Goal: Find contact information: Find contact information

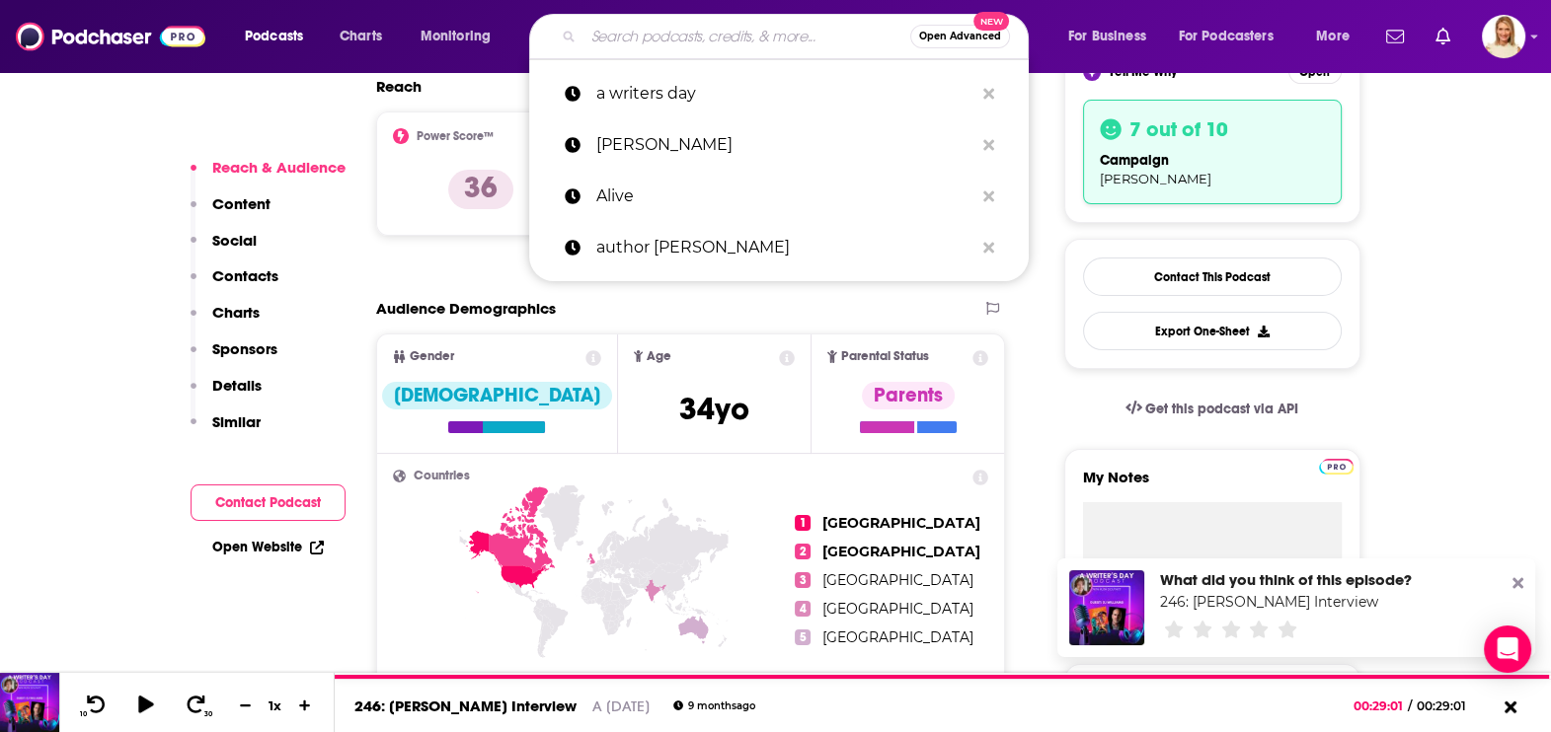
click at [711, 45] on input "Search podcasts, credits, & more..." at bounding box center [746, 37] width 327 height 32
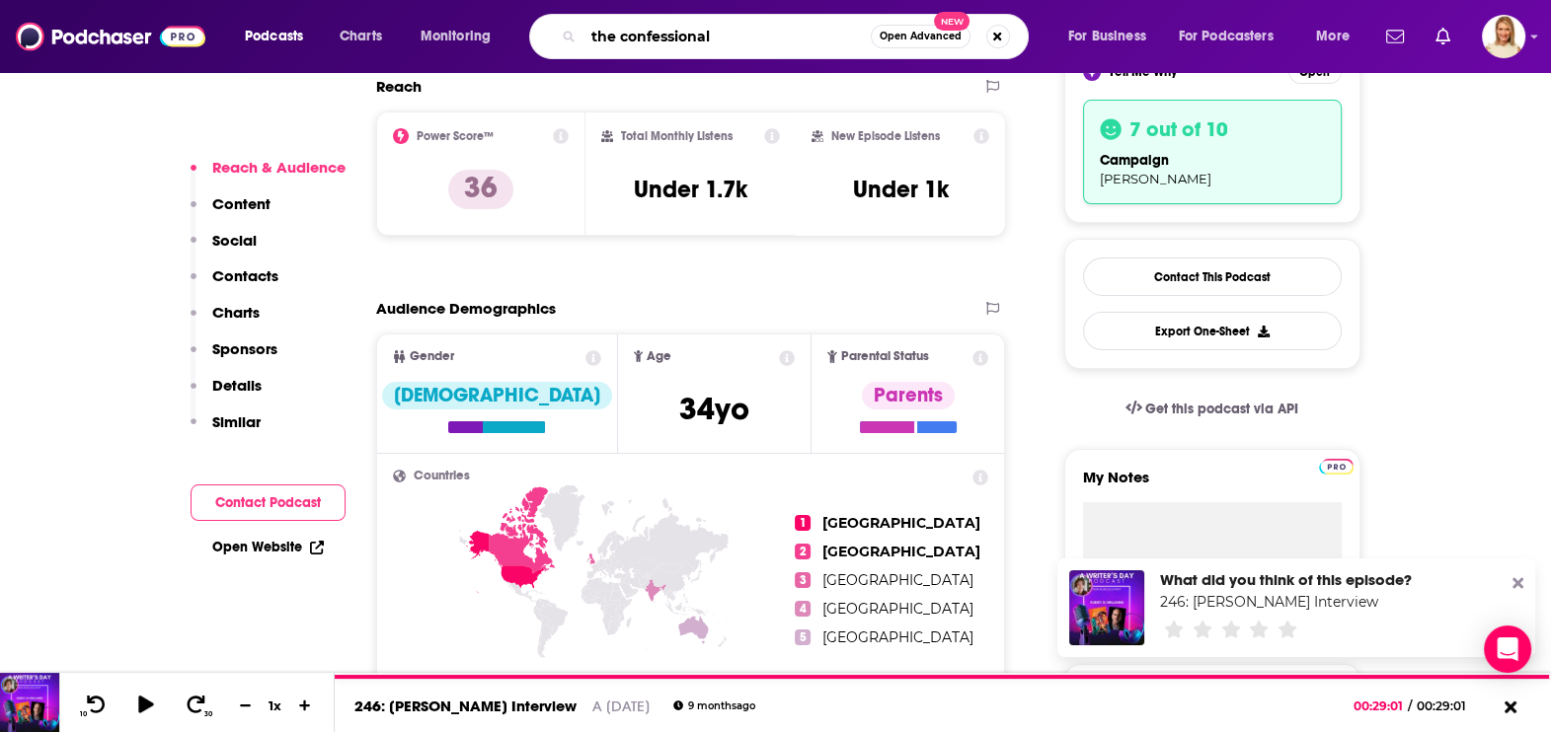
type input "the confessionals"
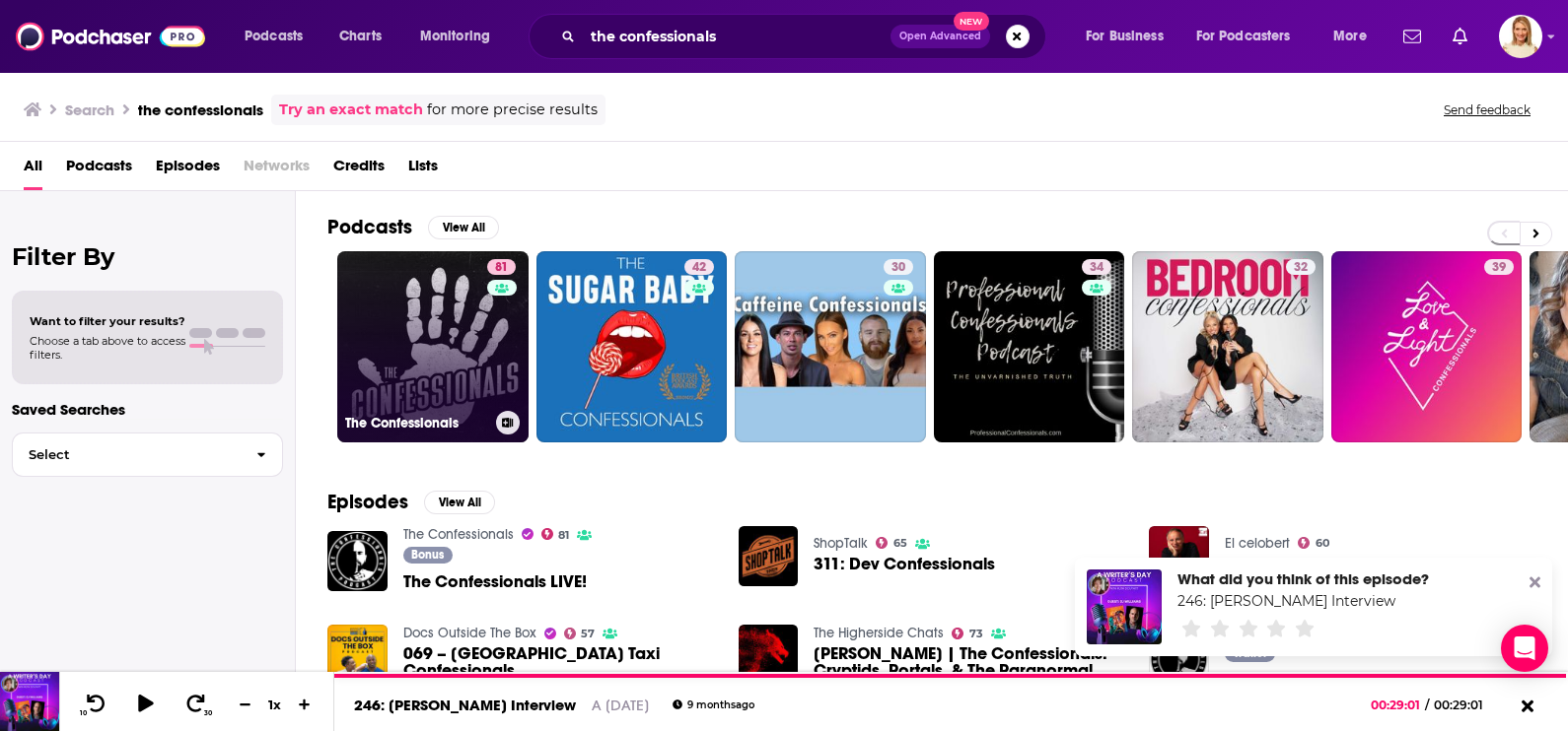
click at [473, 330] on link "81 The Confessionals" at bounding box center [433, 348] width 192 height 192
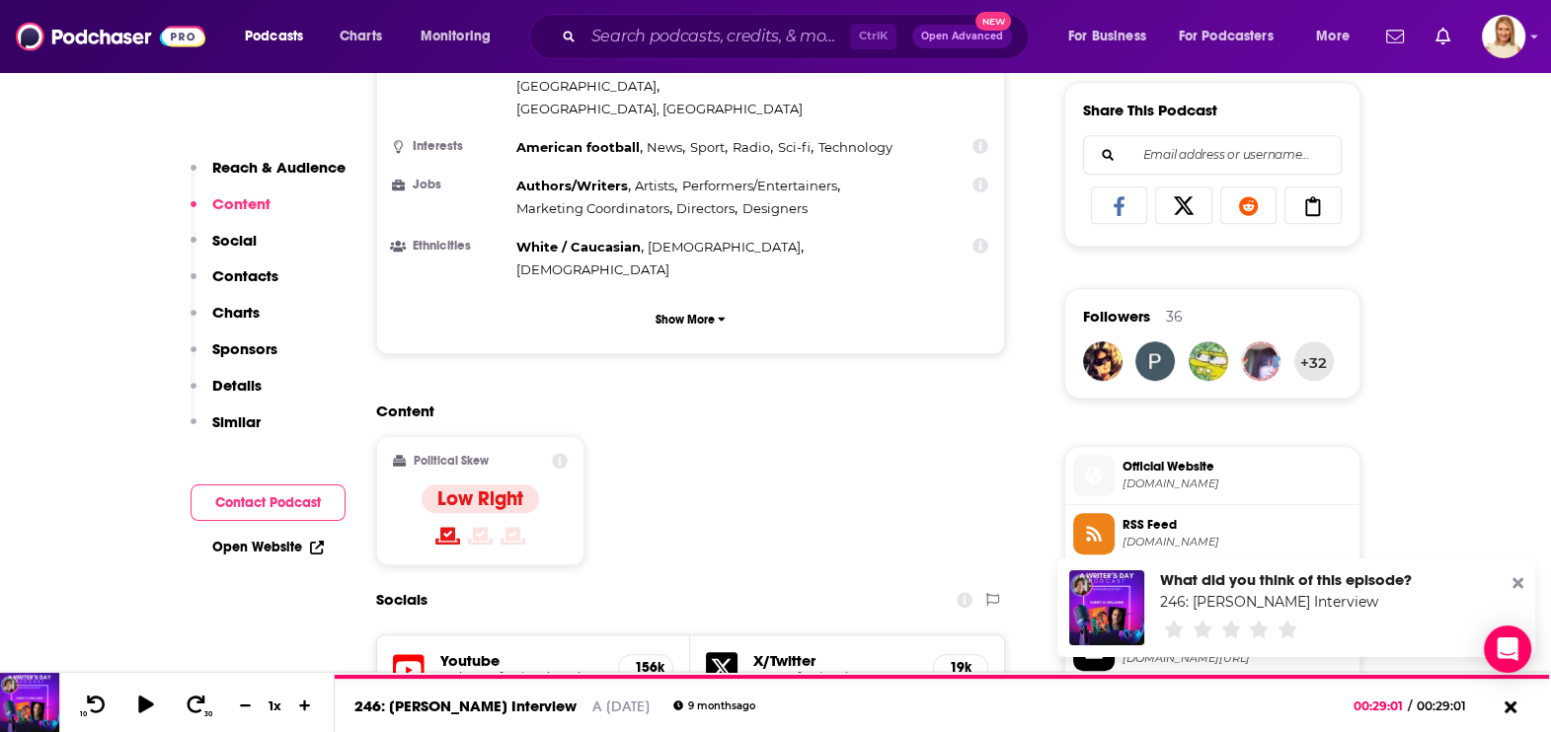
scroll to position [1234, 0]
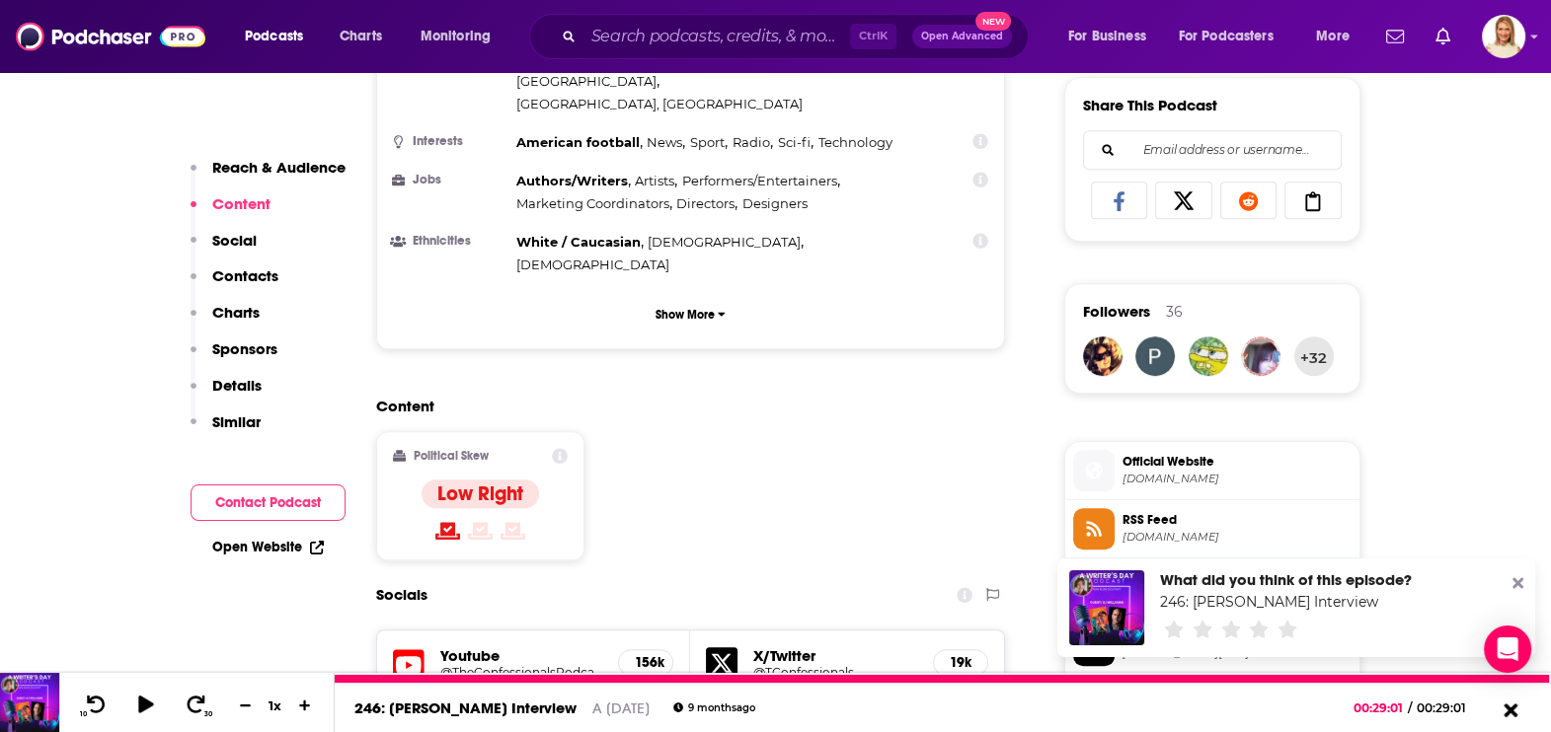
click at [1508, 706] on icon at bounding box center [1509, 710] width 25 height 20
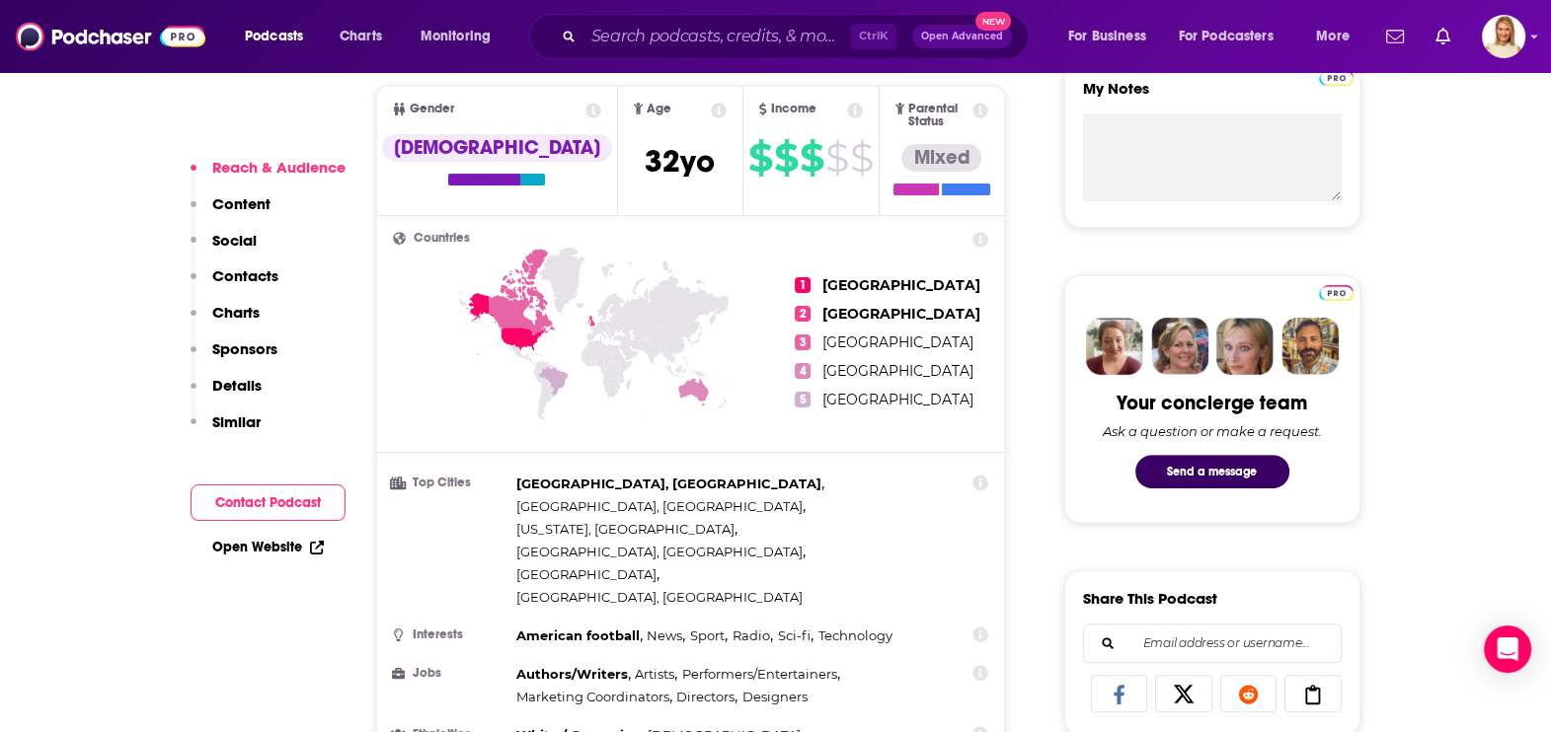
scroll to position [0, 0]
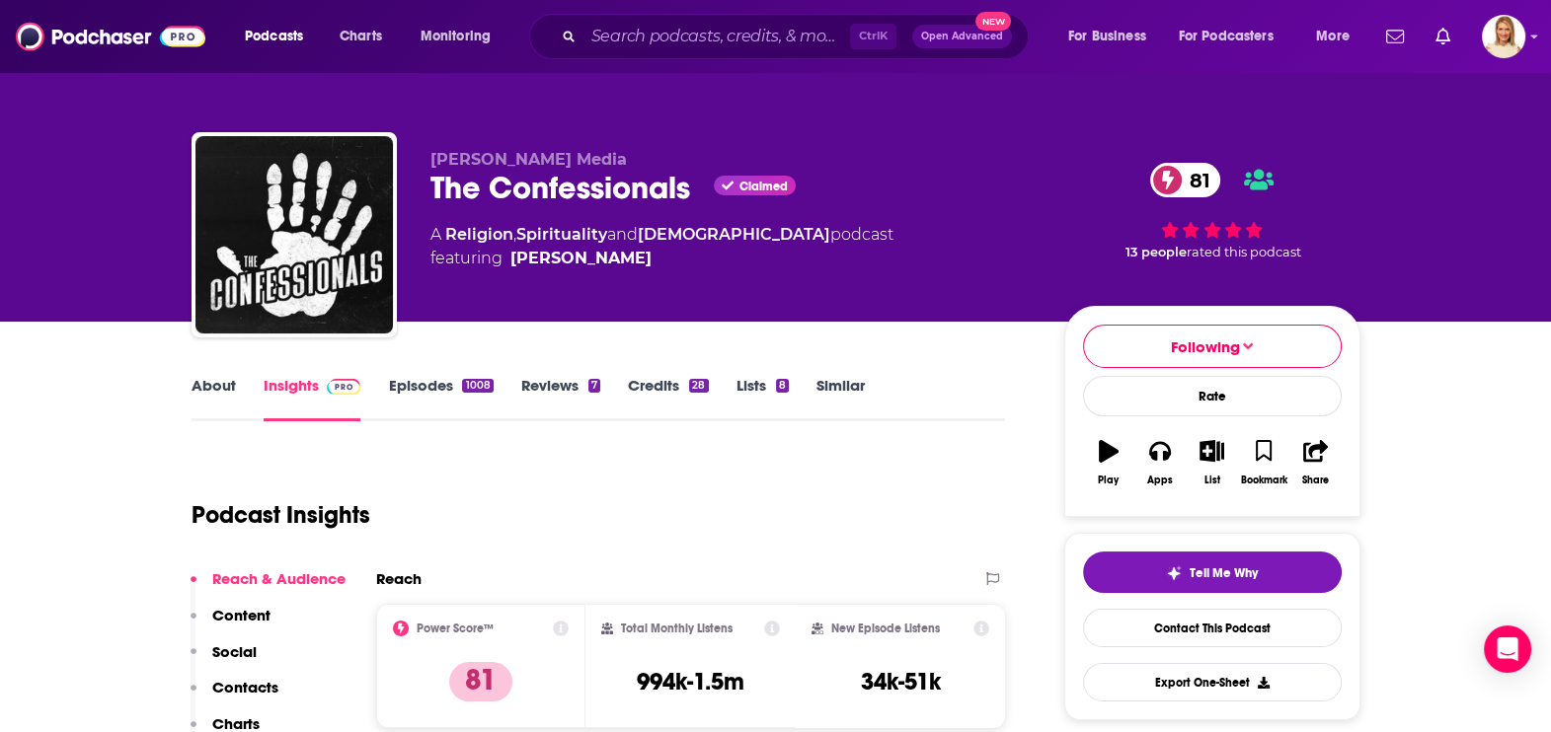
click at [440, 379] on link "Episodes 1008" at bounding box center [440, 398] width 105 height 45
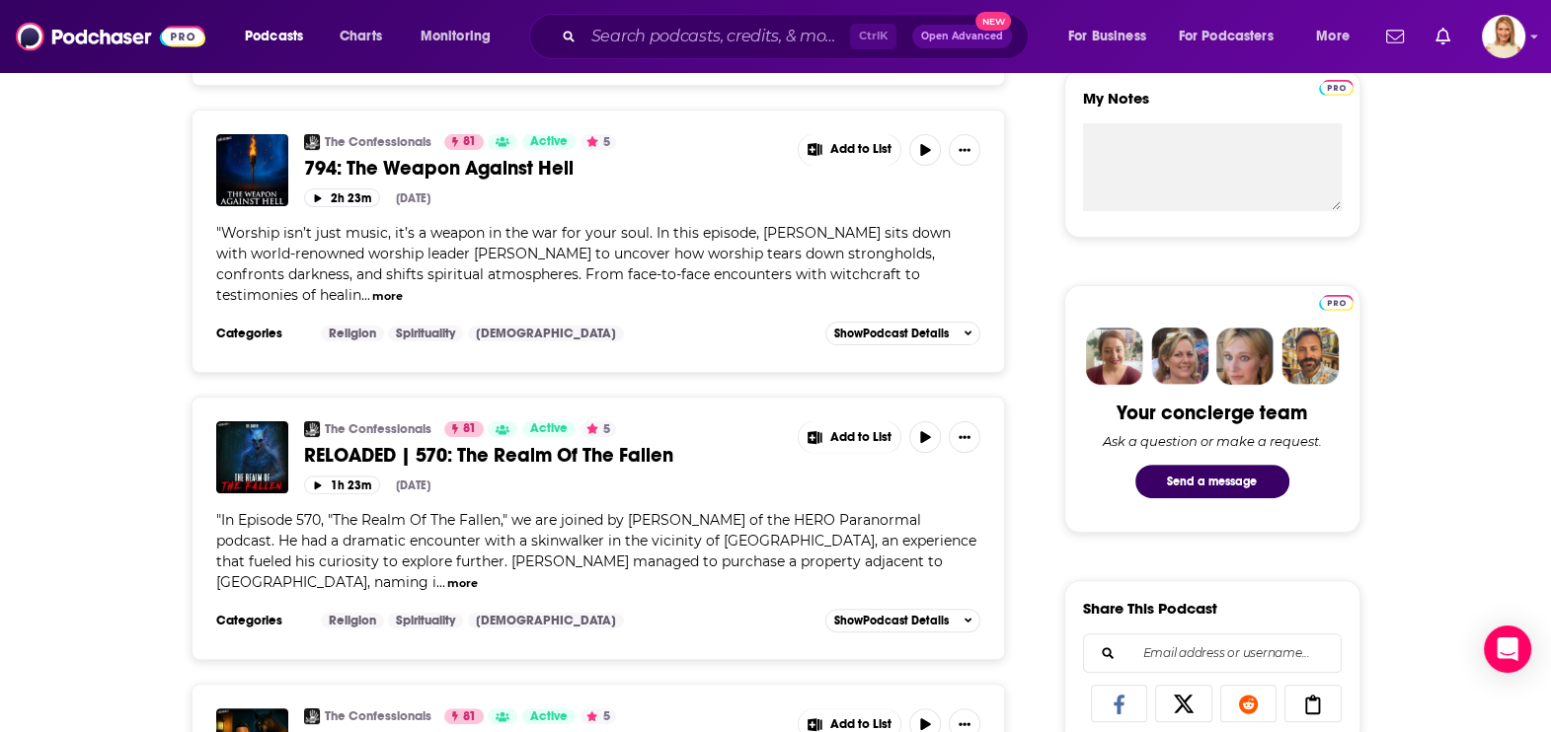
scroll to position [740, 0]
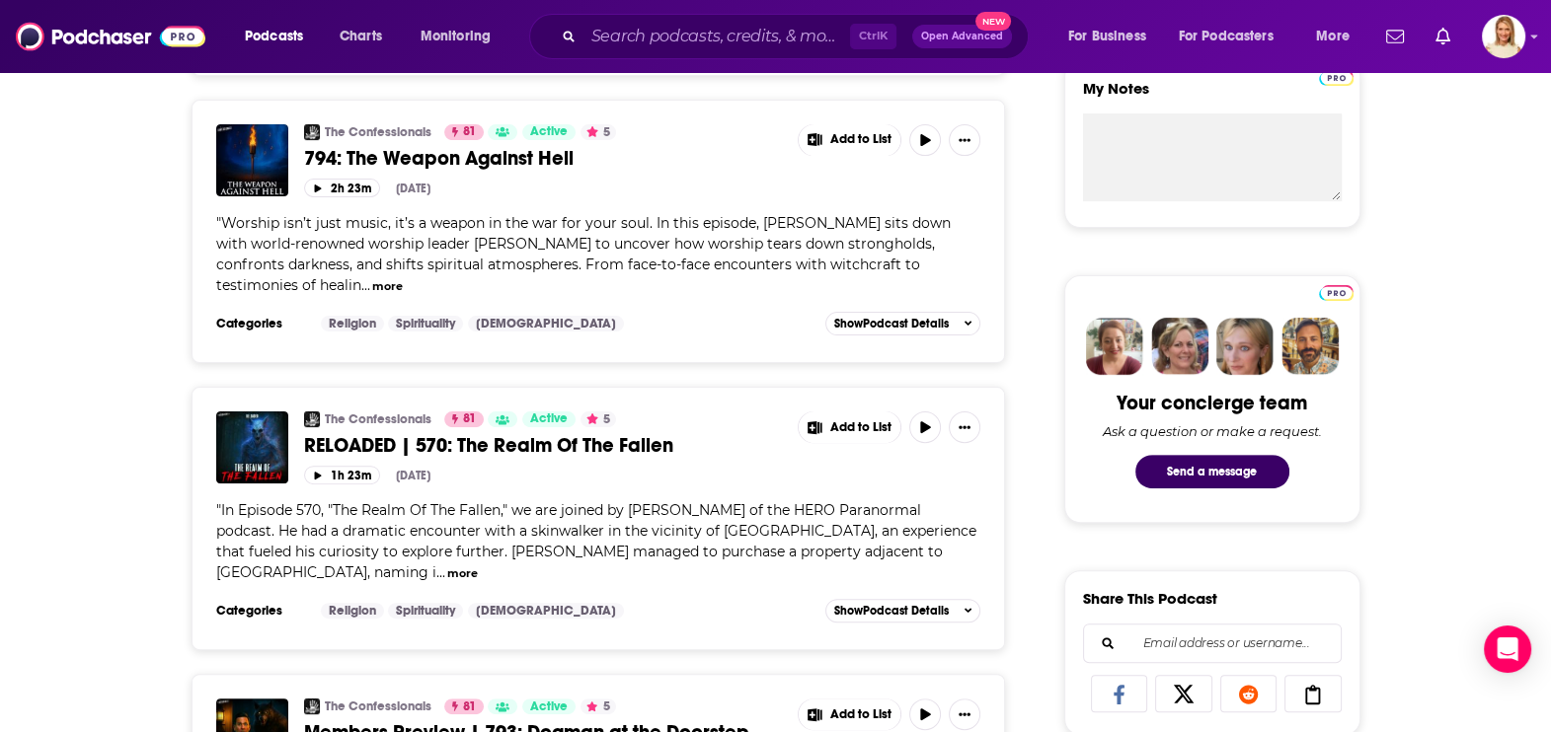
click at [372, 289] on button "more" at bounding box center [387, 286] width 31 height 17
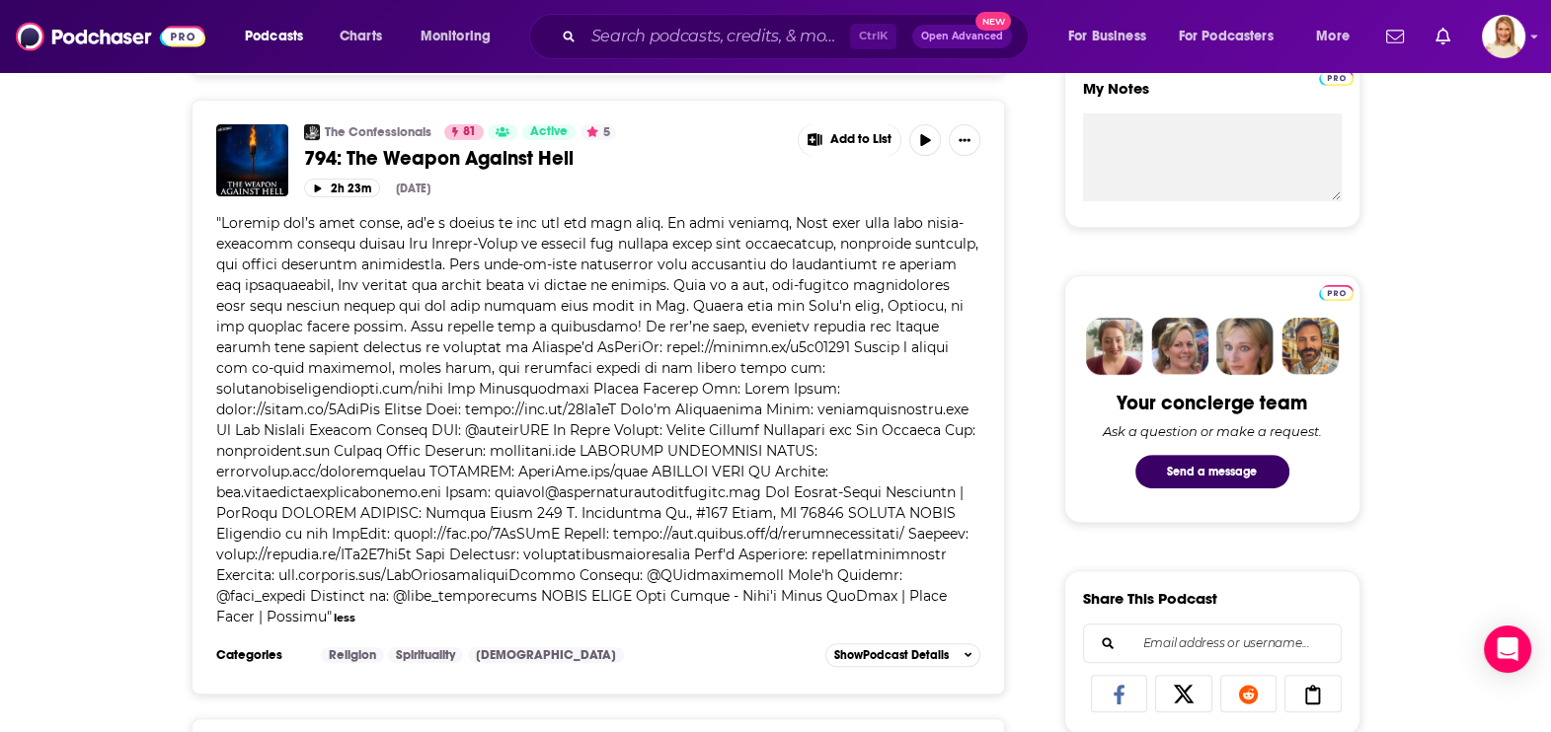
scroll to position [0, 0]
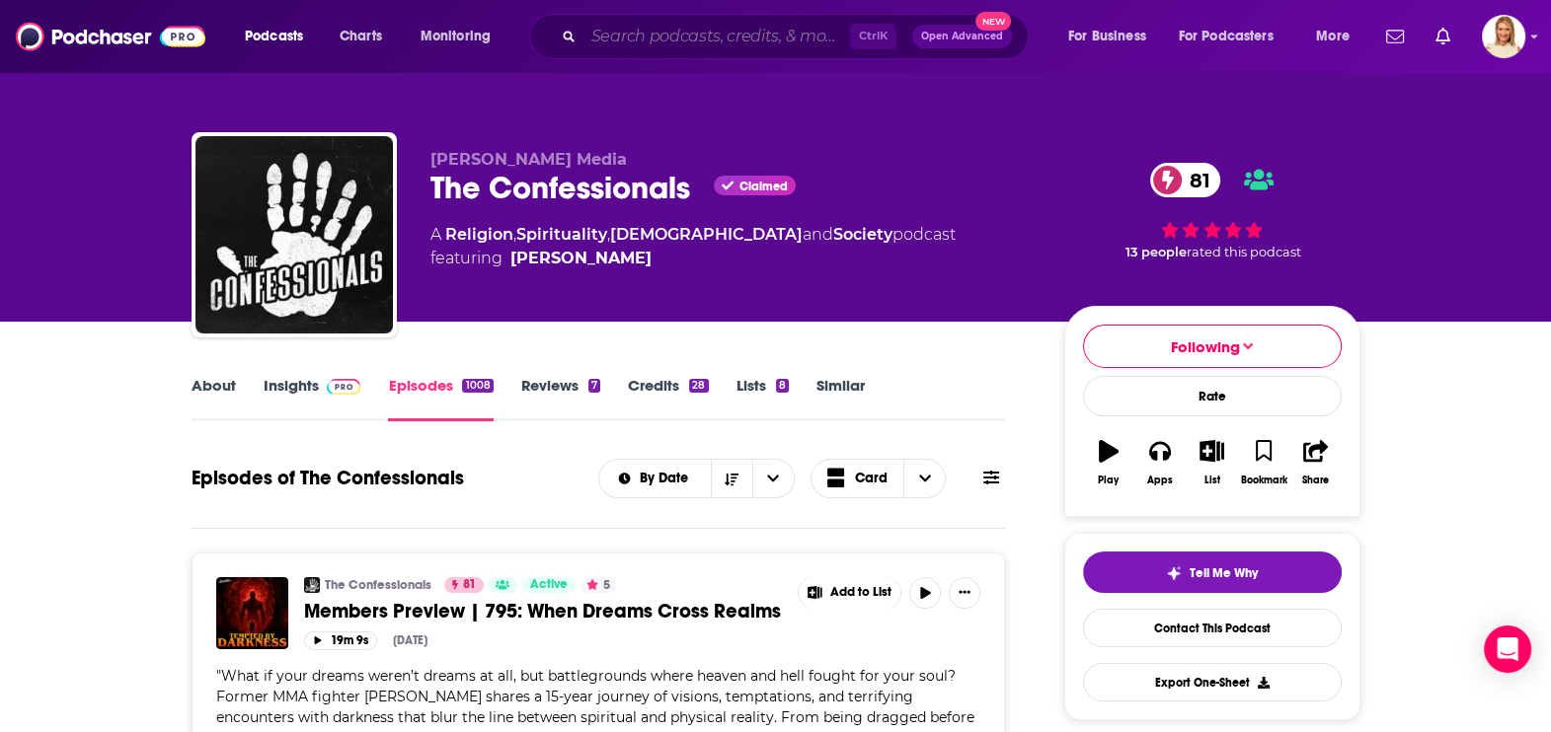
click at [732, 45] on input "Search podcasts, credits, & more..." at bounding box center [716, 37] width 267 height 32
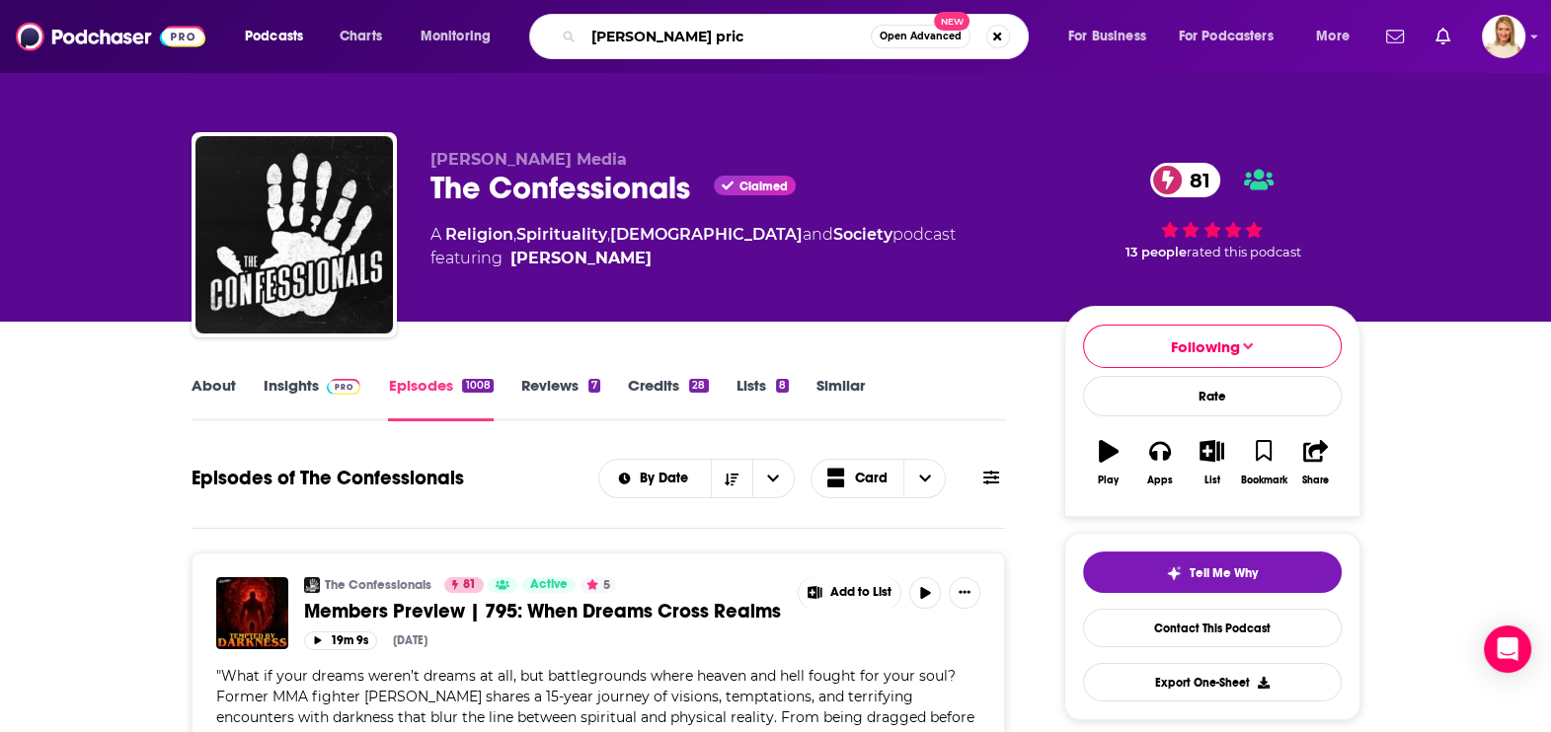
type input "[PERSON_NAME]"
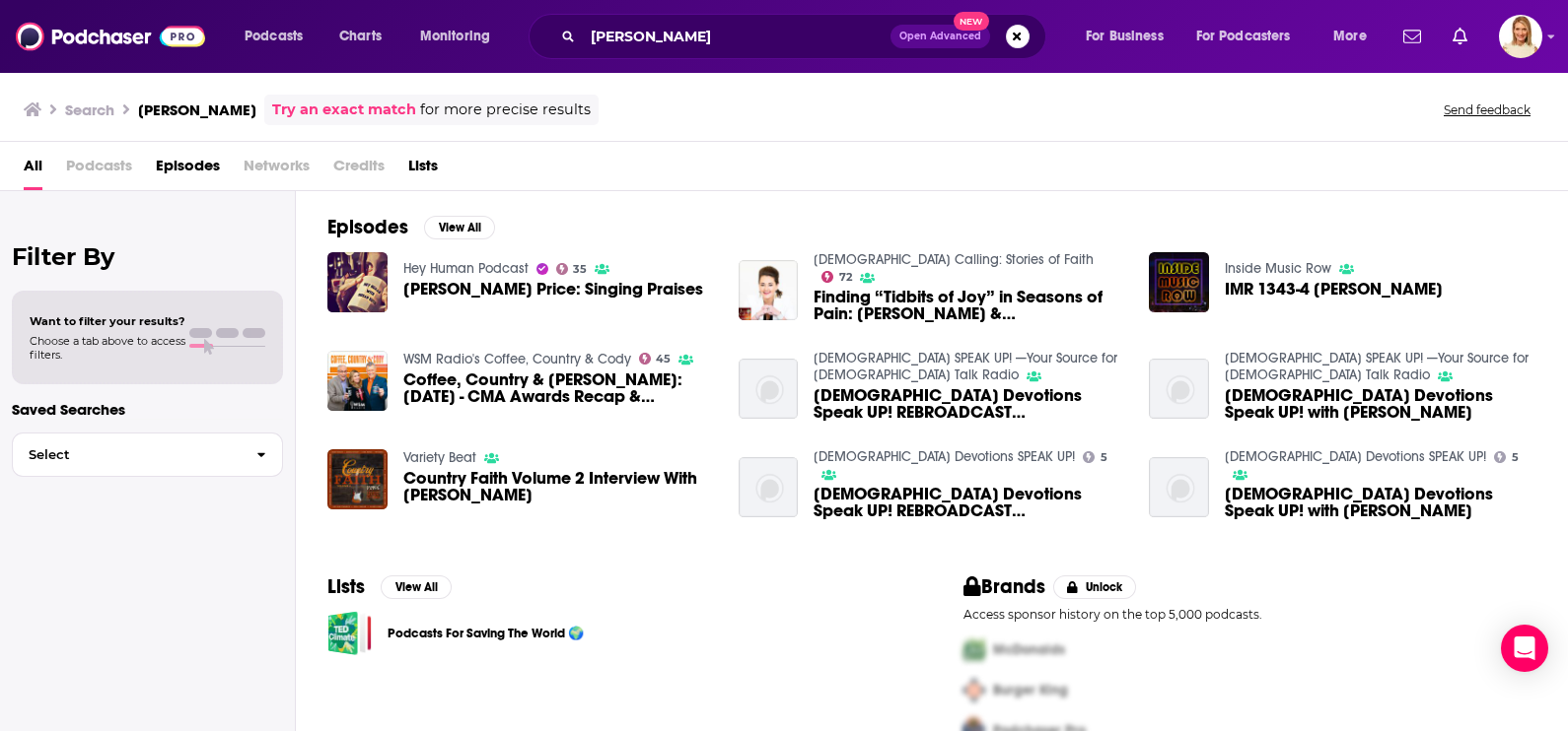
click at [433, 290] on span "[PERSON_NAME] Price: Singing Praises" at bounding box center [553, 289] width 300 height 17
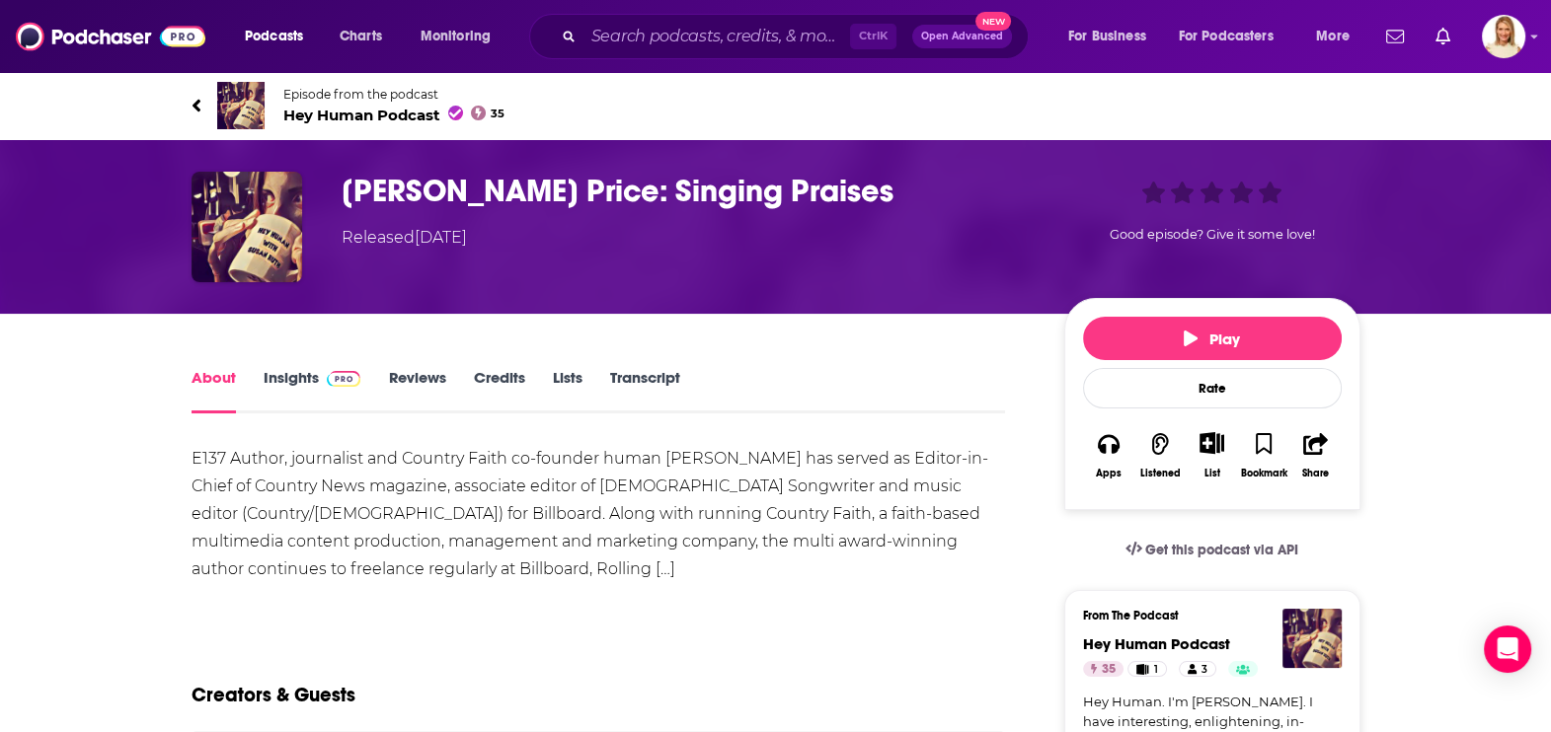
click at [311, 379] on link "Insights" at bounding box center [313, 390] width 98 height 45
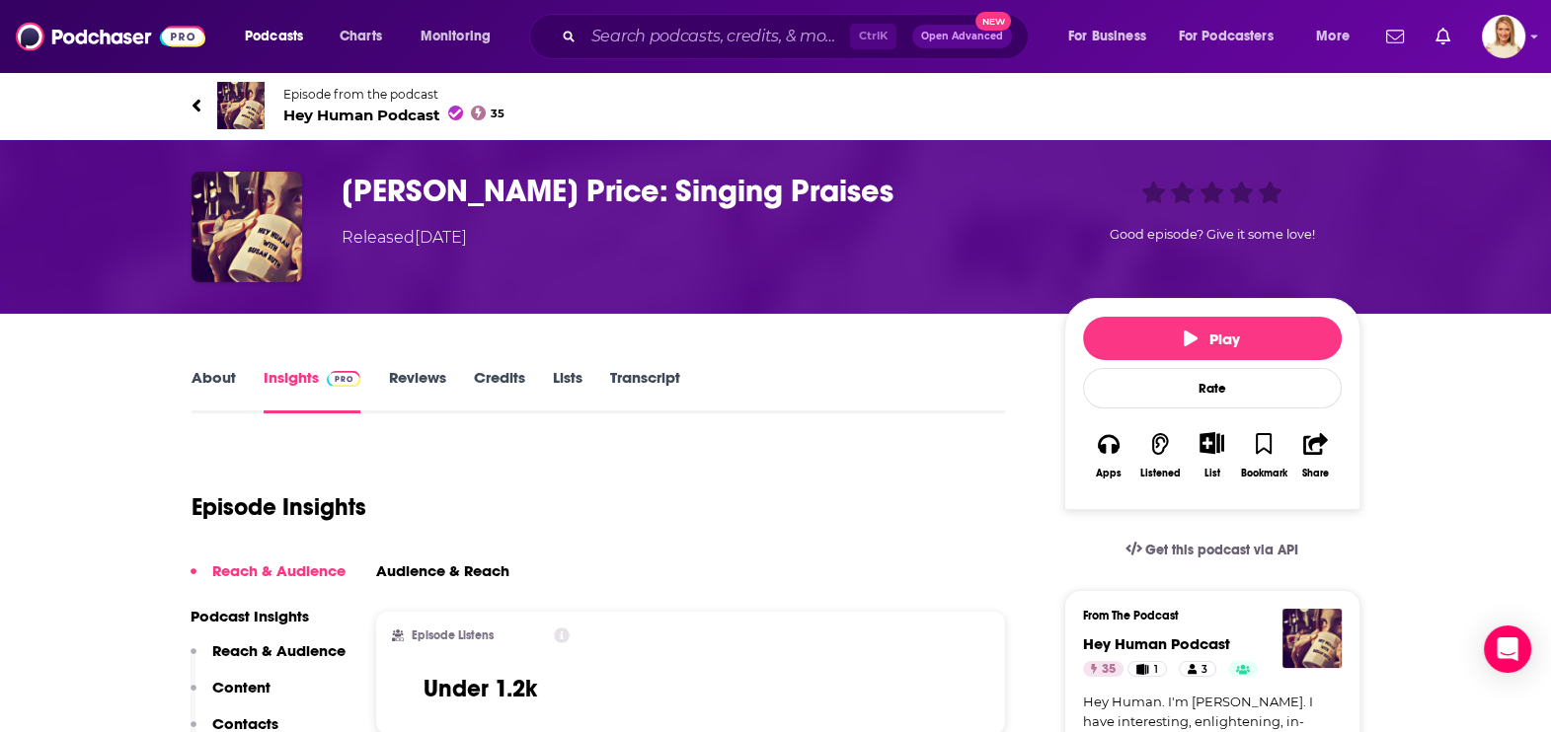
click at [221, 377] on link "About" at bounding box center [214, 390] width 44 height 45
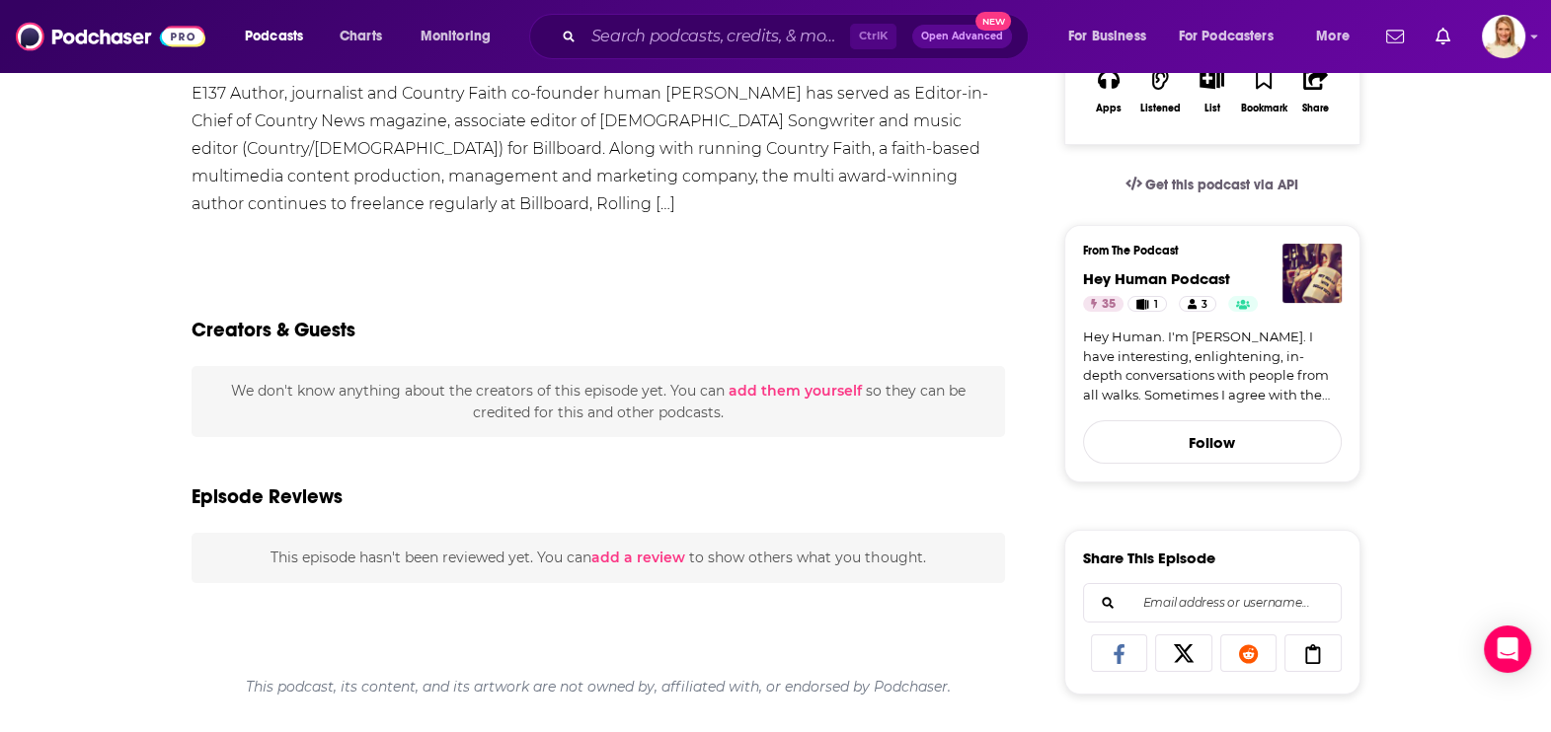
scroll to position [370, 0]
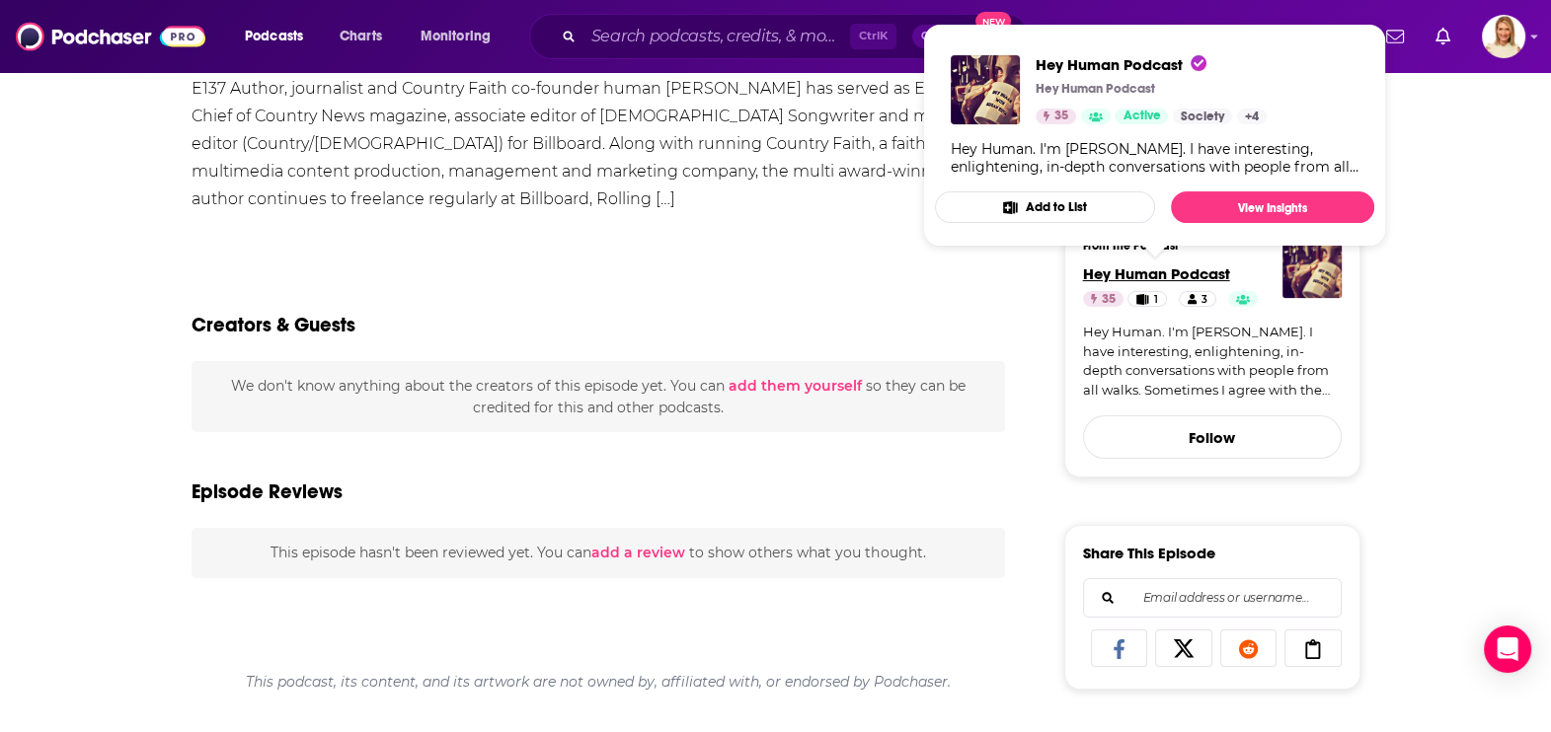
click at [1167, 273] on span "Hey Human Podcast" at bounding box center [1156, 274] width 147 height 19
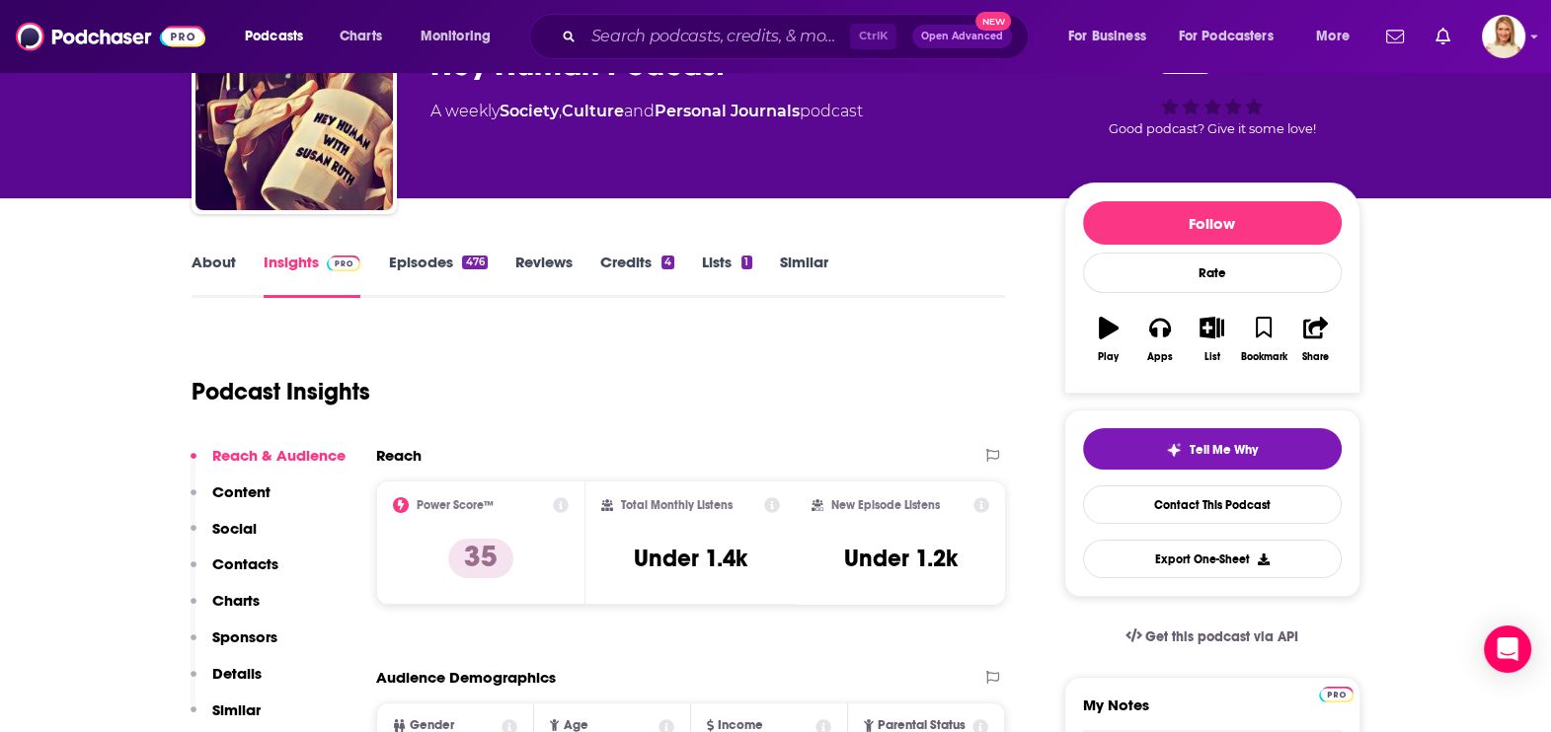
scroll to position [122, 0]
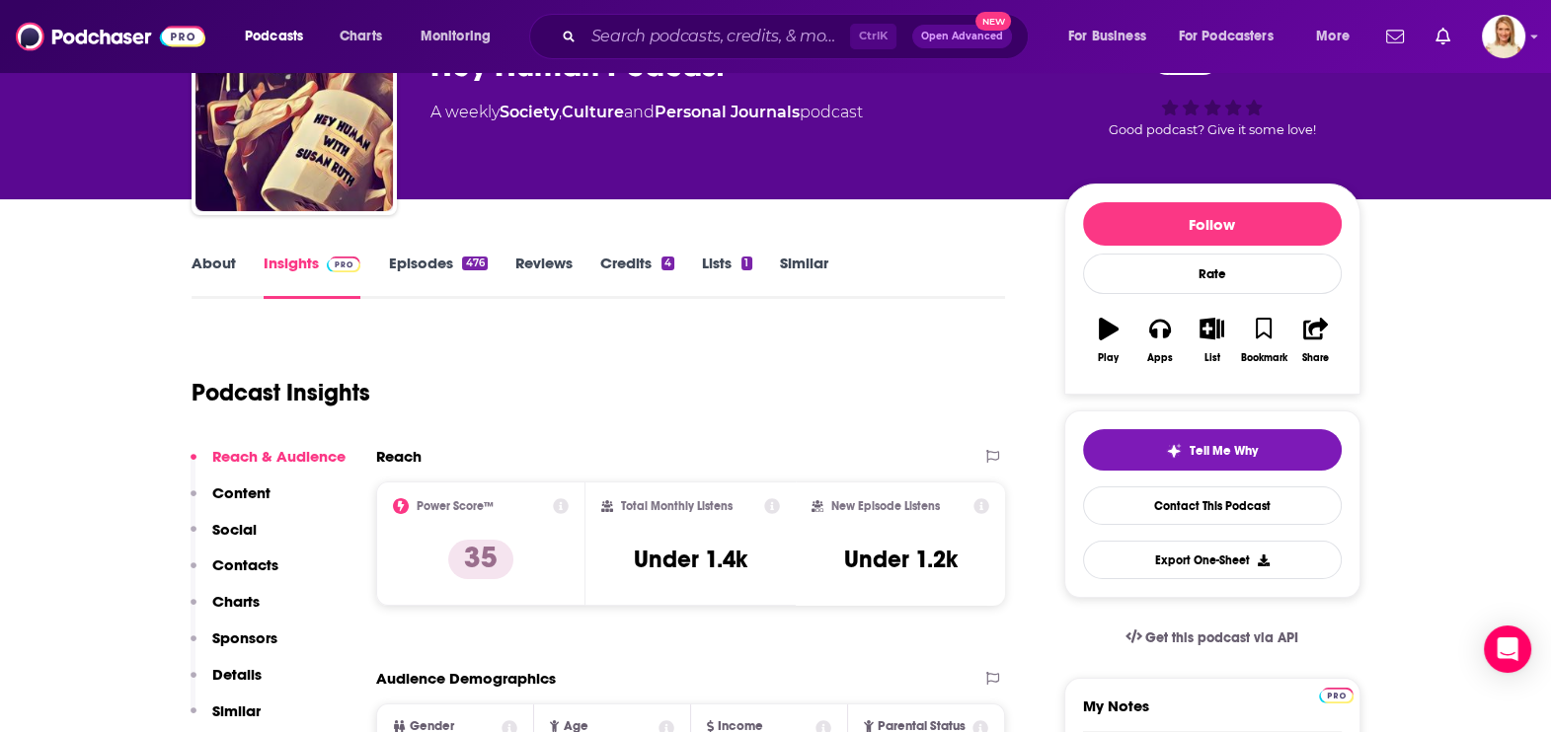
click at [218, 262] on link "About" at bounding box center [214, 276] width 44 height 45
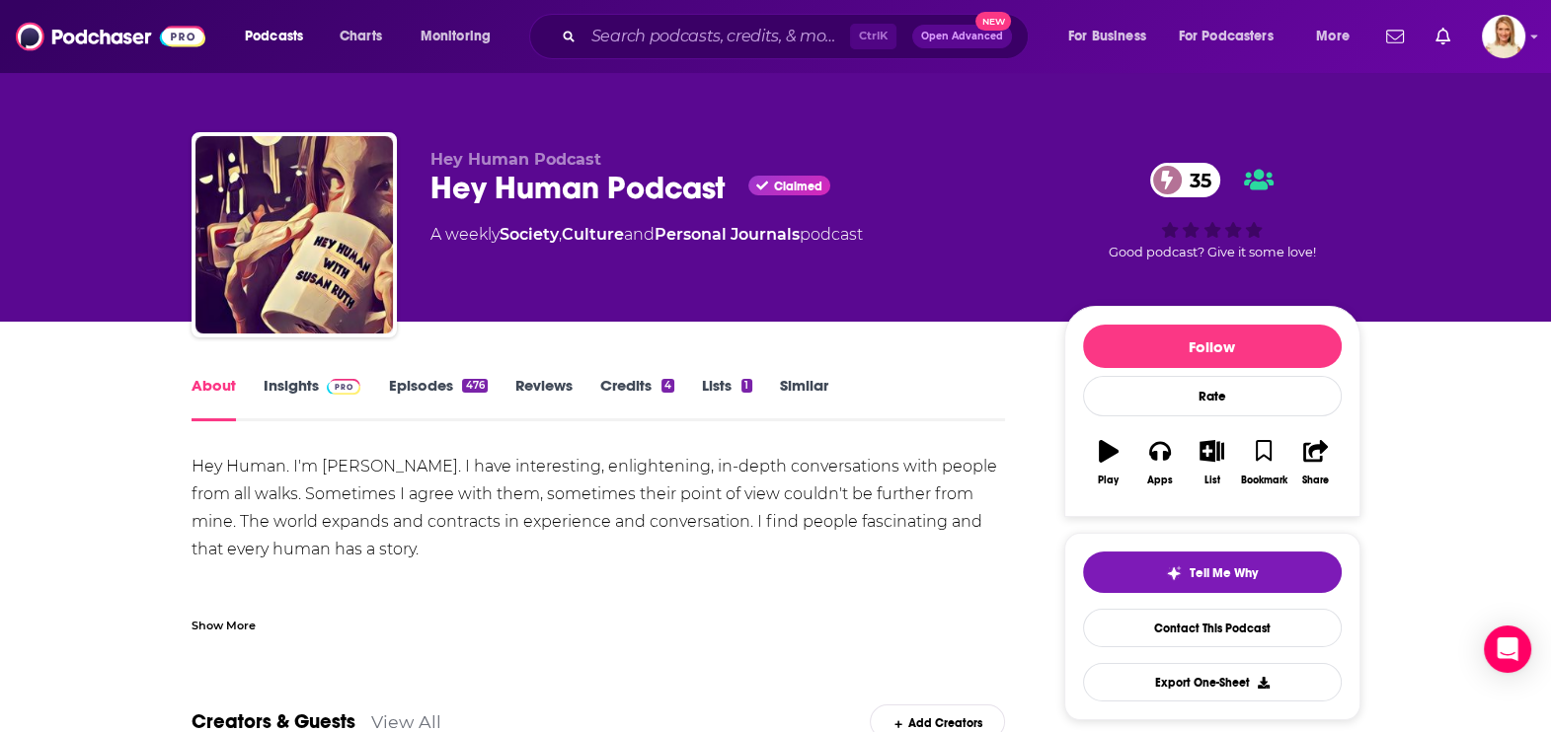
click at [433, 379] on link "Episodes 476" at bounding box center [437, 398] width 99 height 45
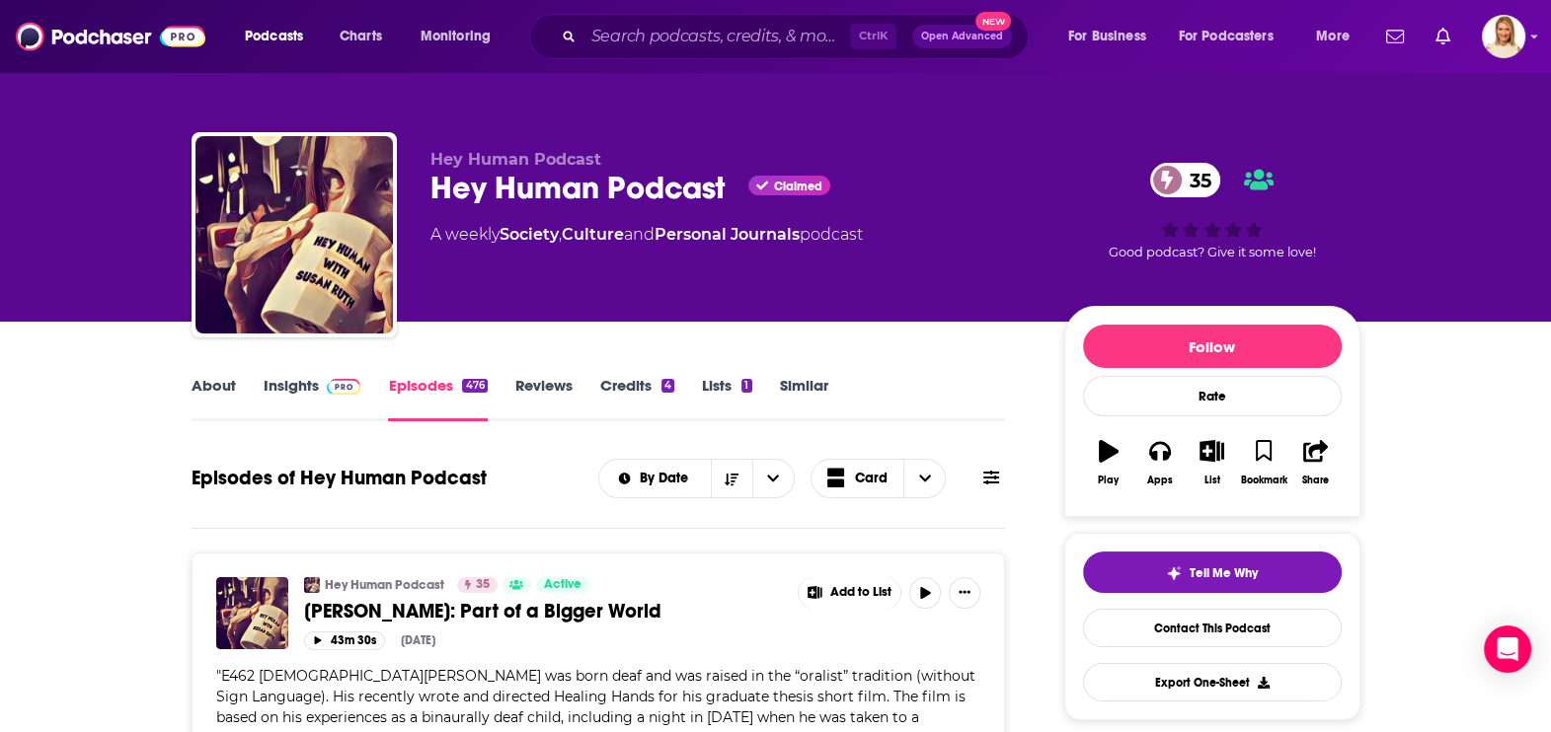
click at [209, 383] on link "About" at bounding box center [214, 398] width 44 height 45
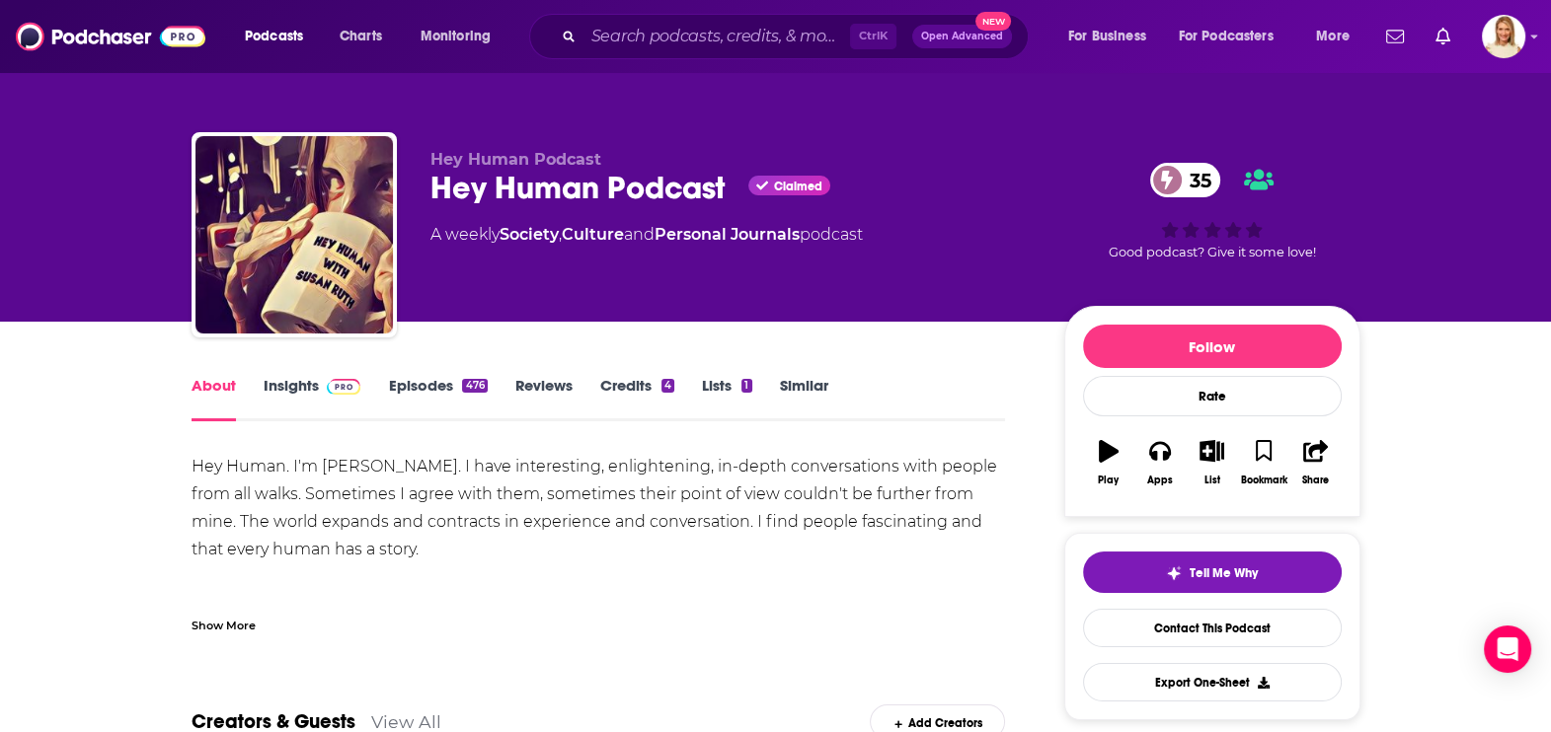
click at [293, 380] on link "Insights" at bounding box center [313, 398] width 98 height 45
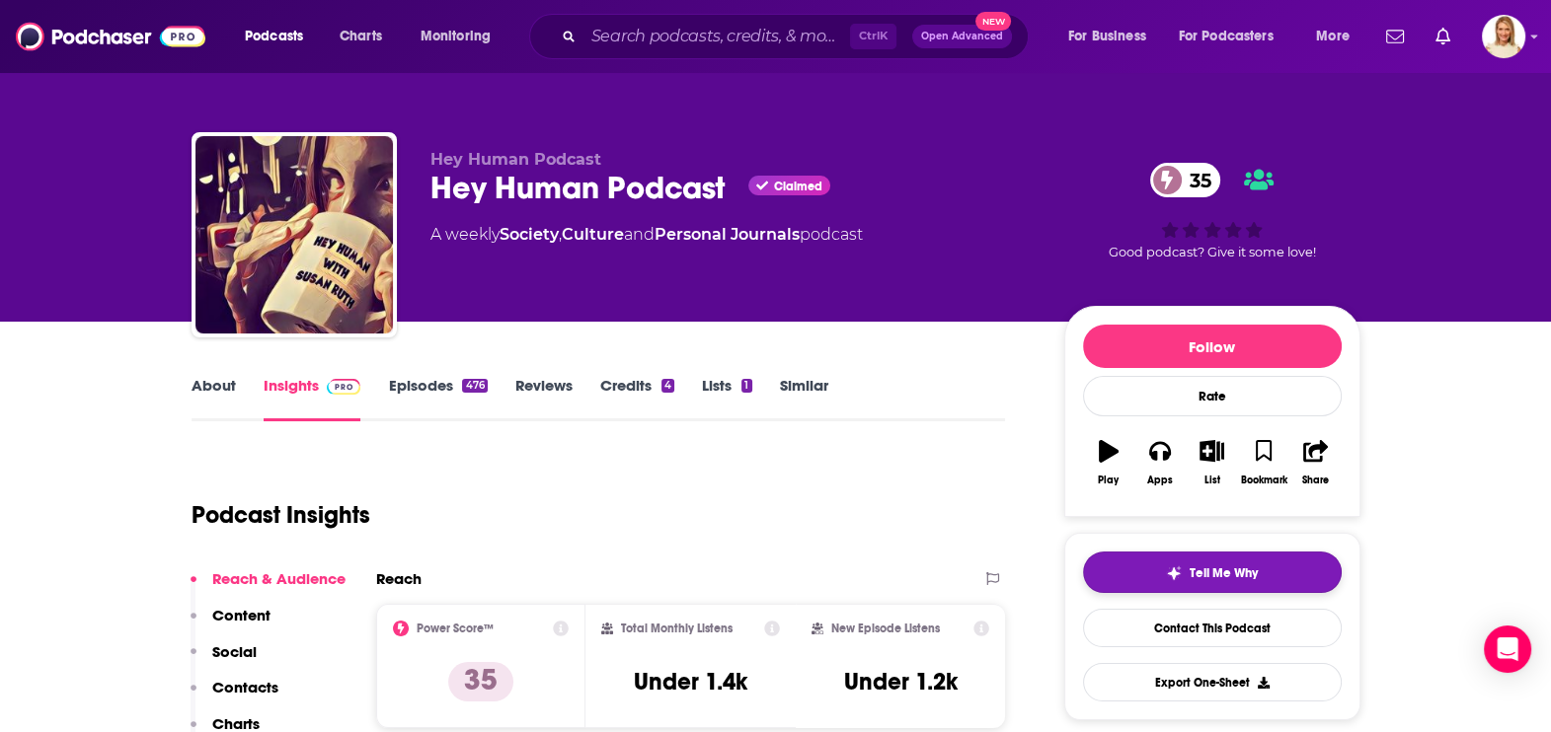
click at [1235, 575] on span "Tell Me Why" at bounding box center [1223, 574] width 68 height 16
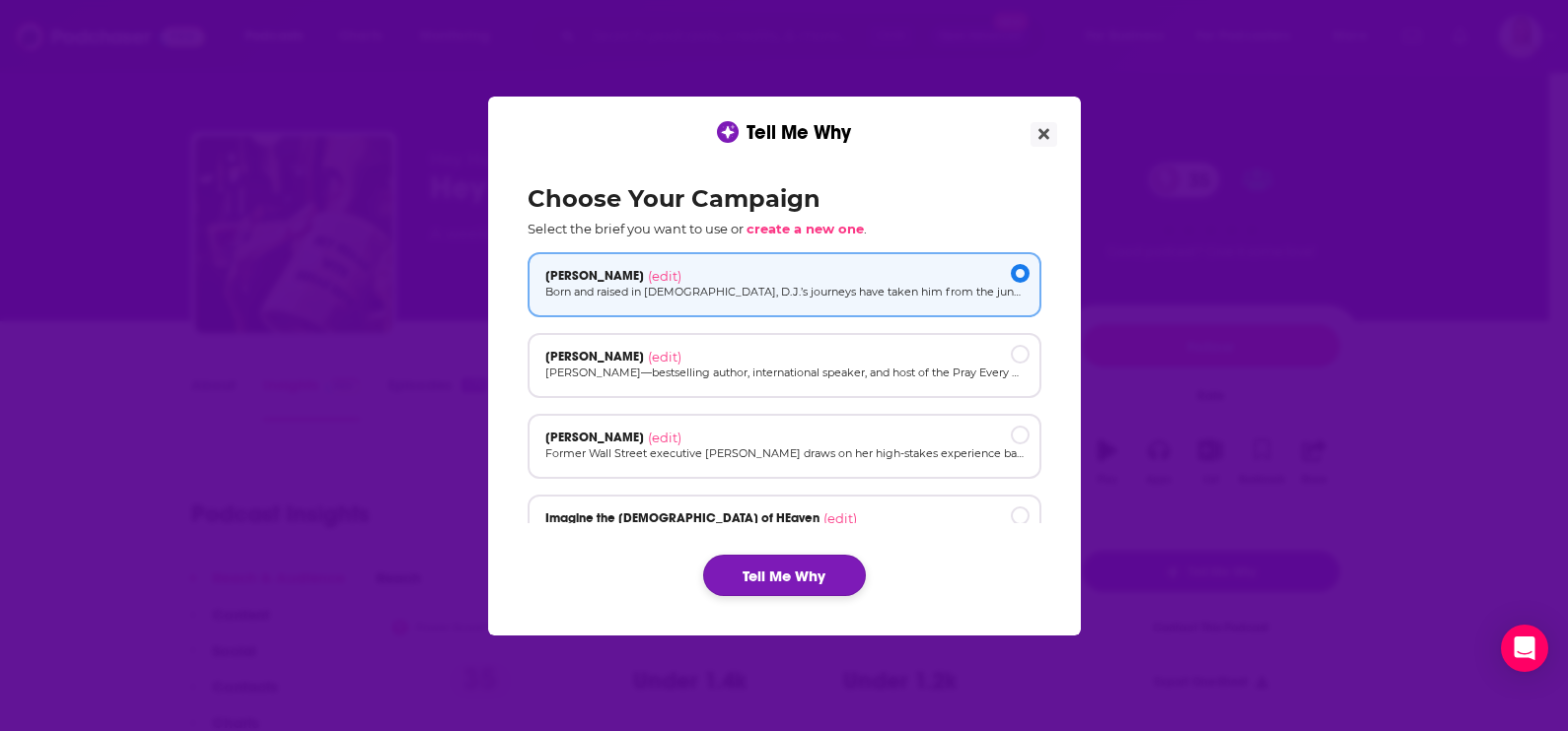
click at [813, 572] on button "Tell Me Why" at bounding box center [784, 575] width 163 height 41
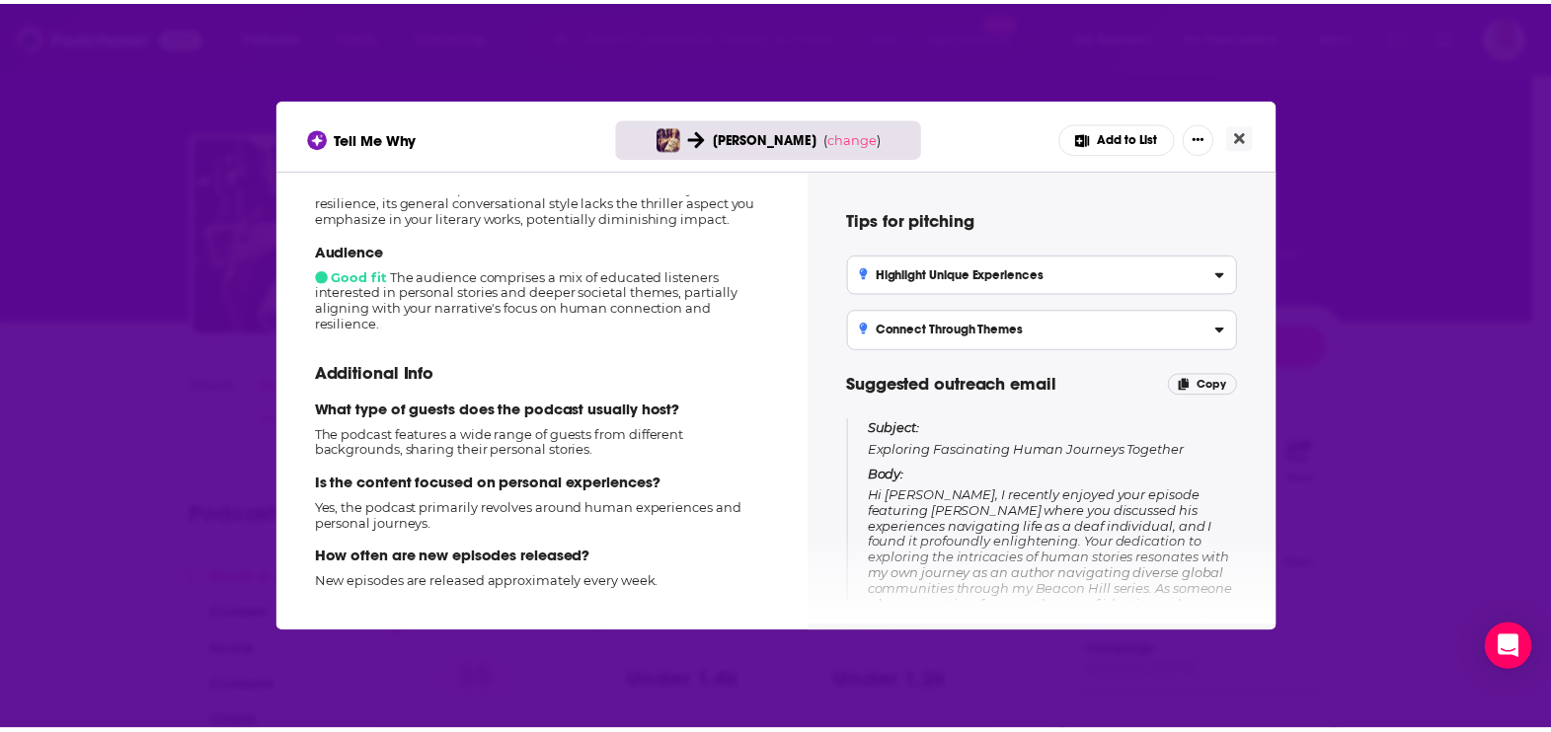
scroll to position [365, 0]
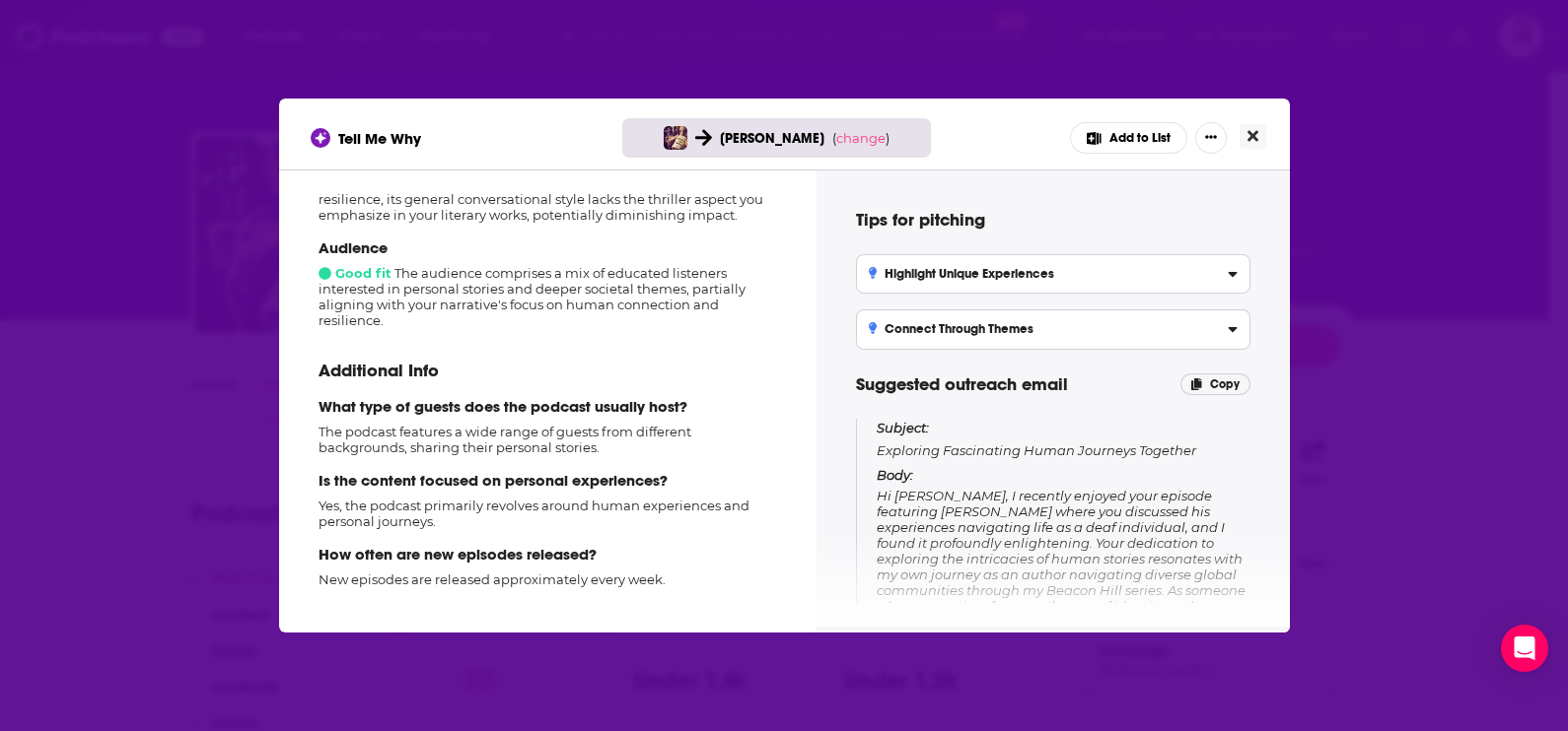
click at [1262, 133] on button "Close" at bounding box center [1252, 136] width 27 height 25
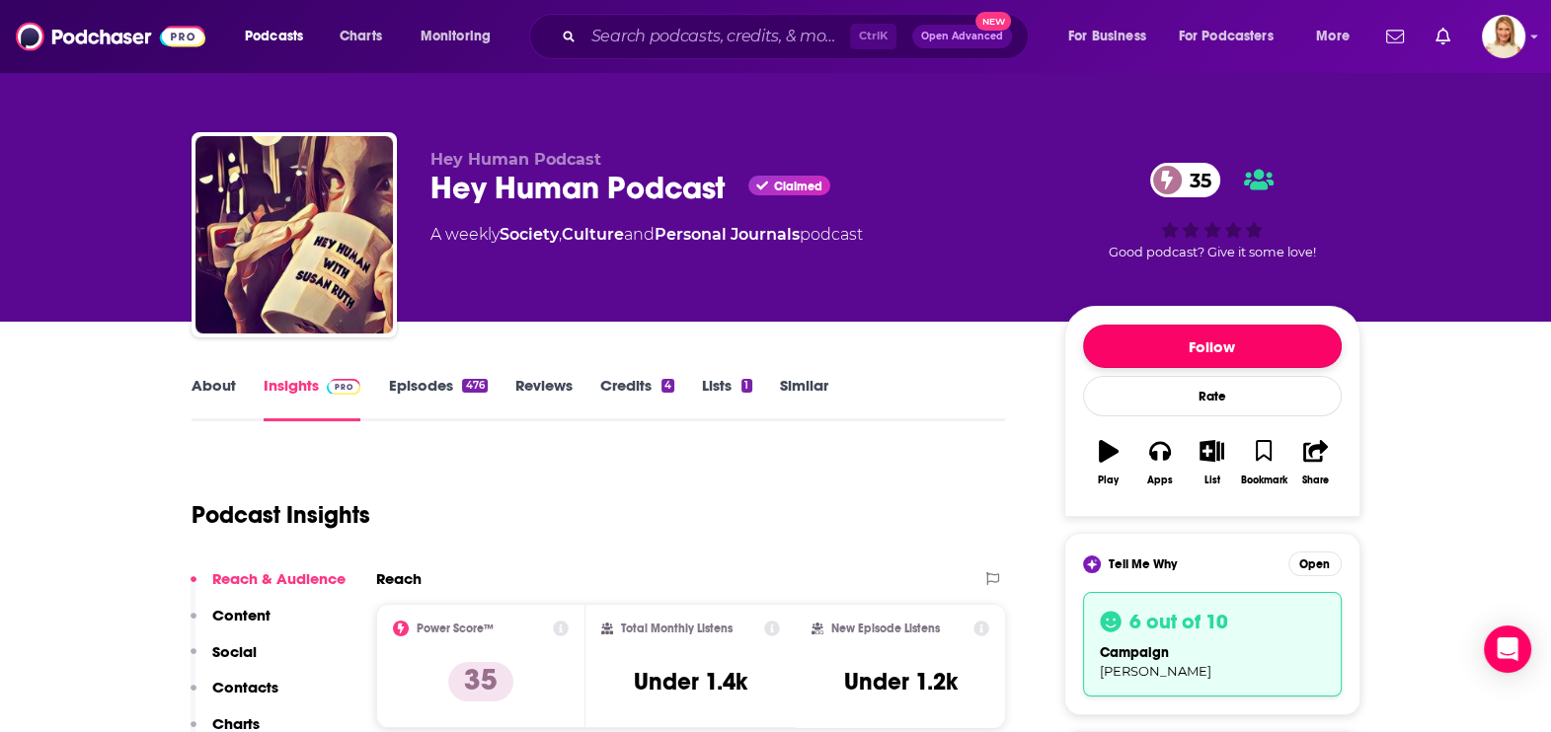
click at [1189, 330] on button "Follow" at bounding box center [1212, 346] width 259 height 43
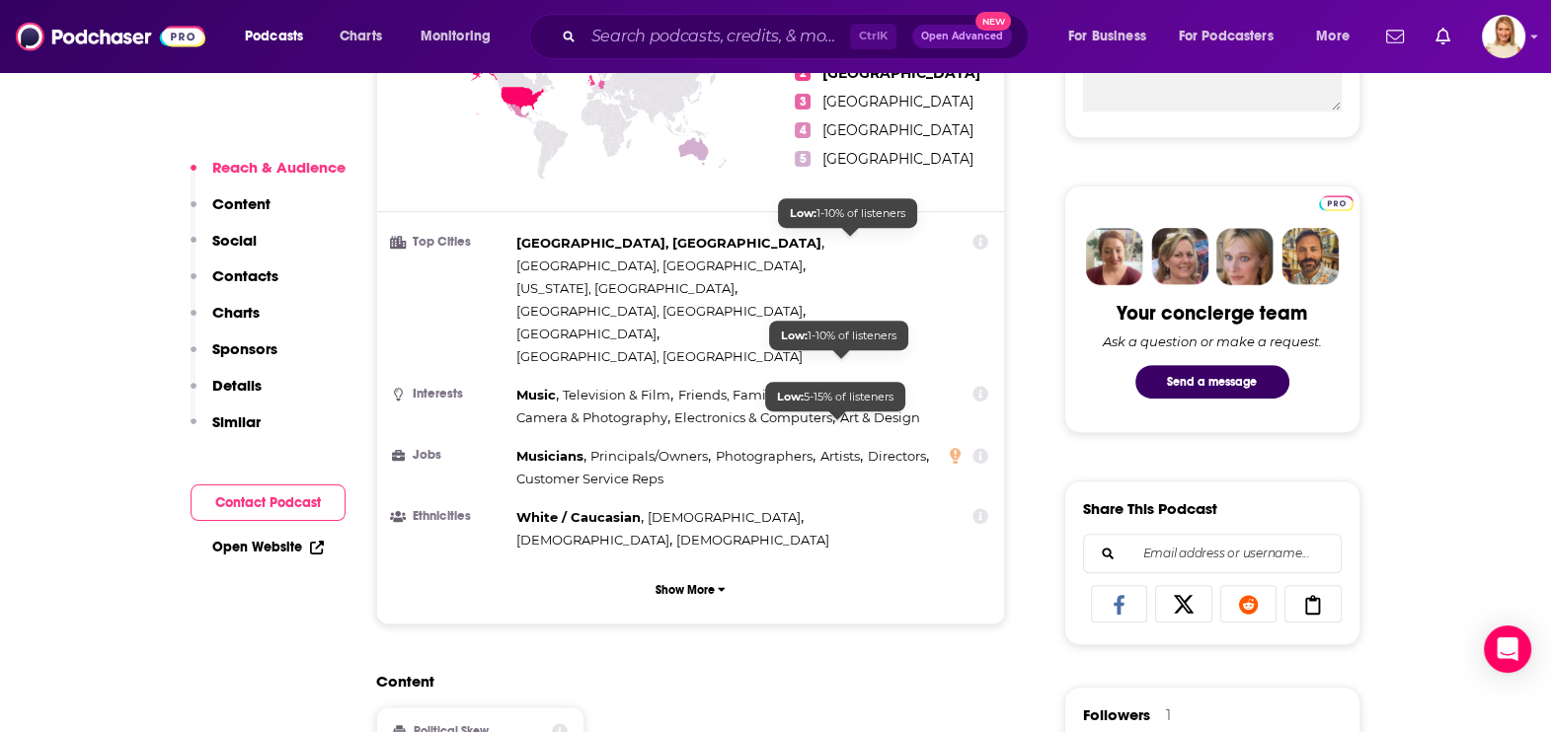
scroll to position [986, 0]
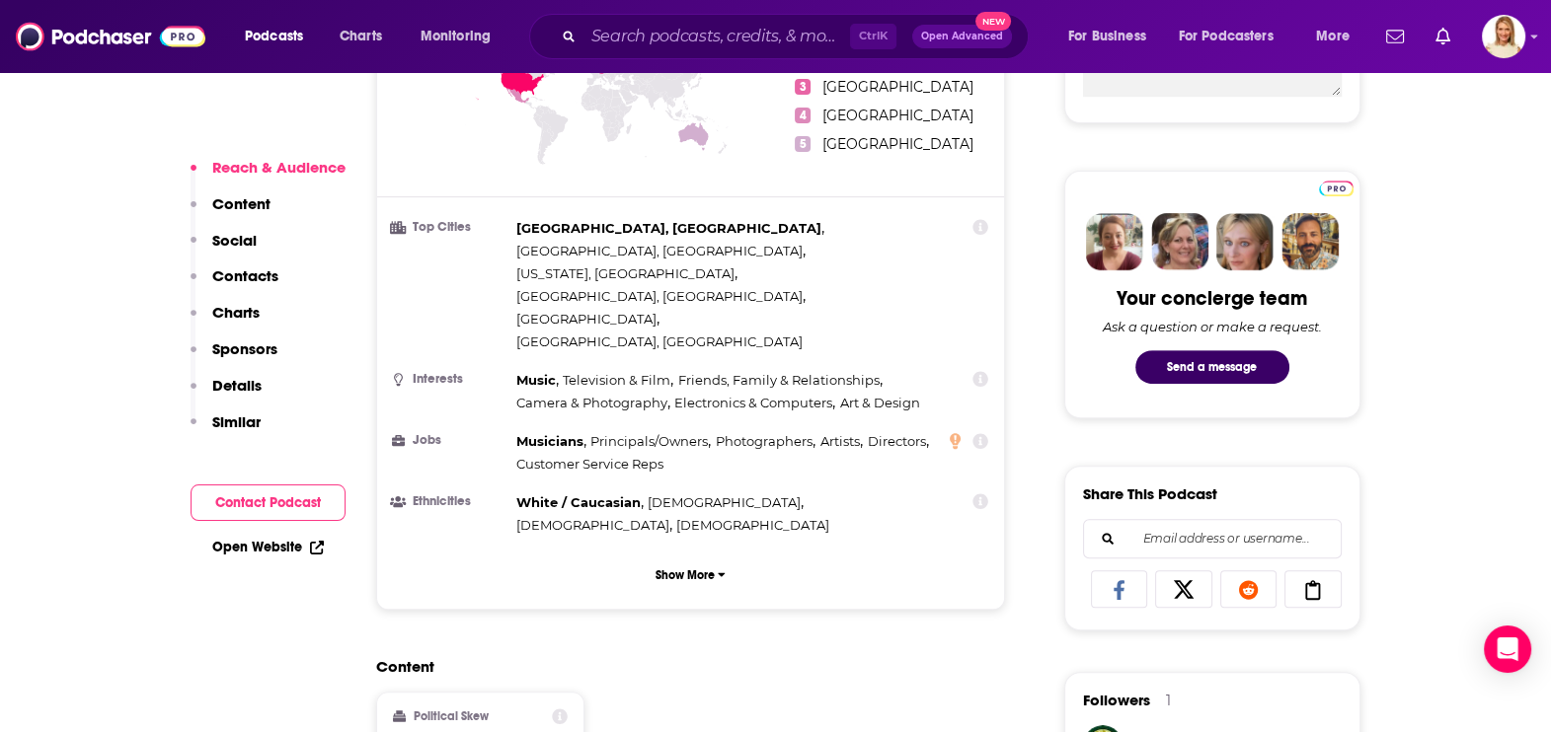
click at [320, 508] on button "Contact Podcast" at bounding box center [268, 503] width 155 height 37
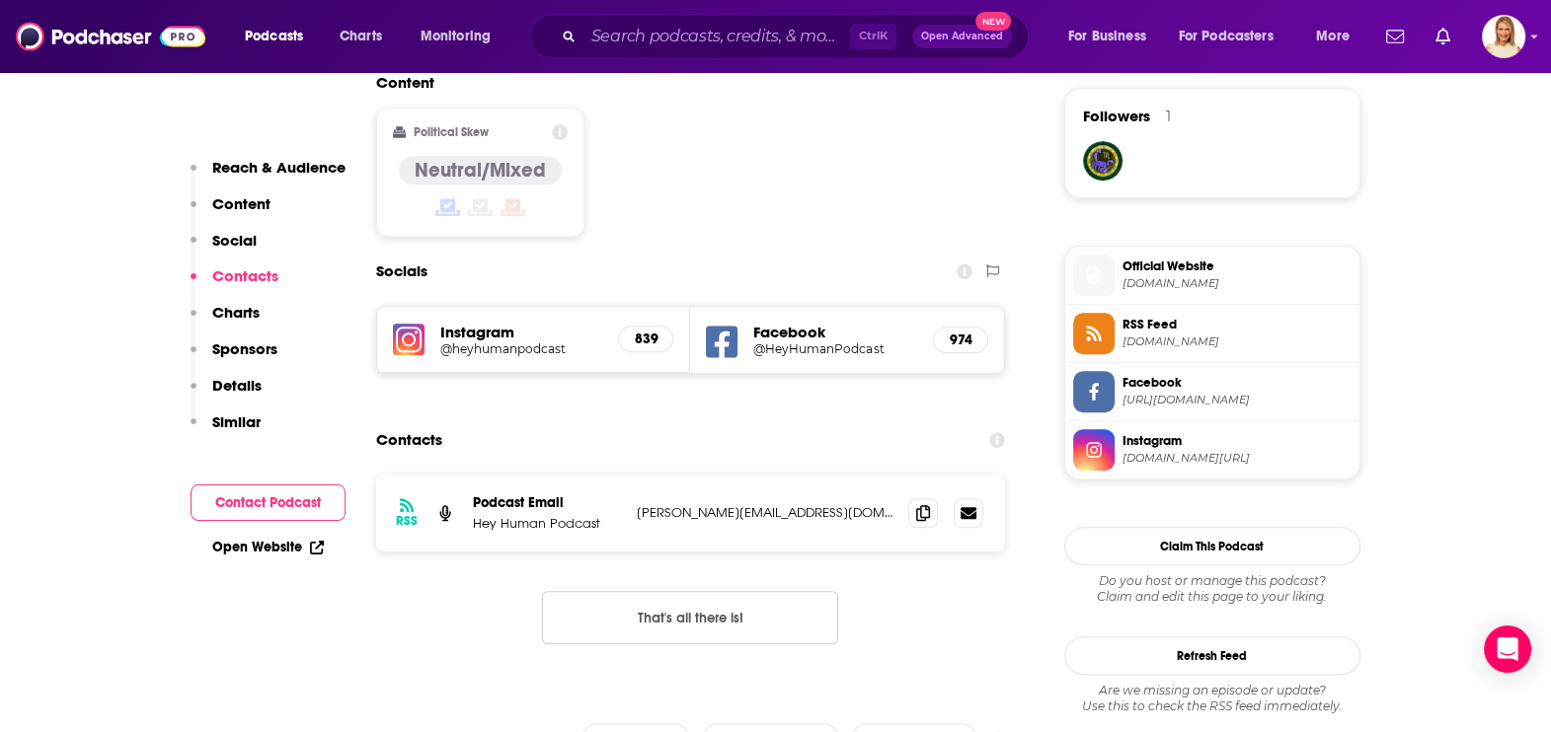
scroll to position [1602, 0]
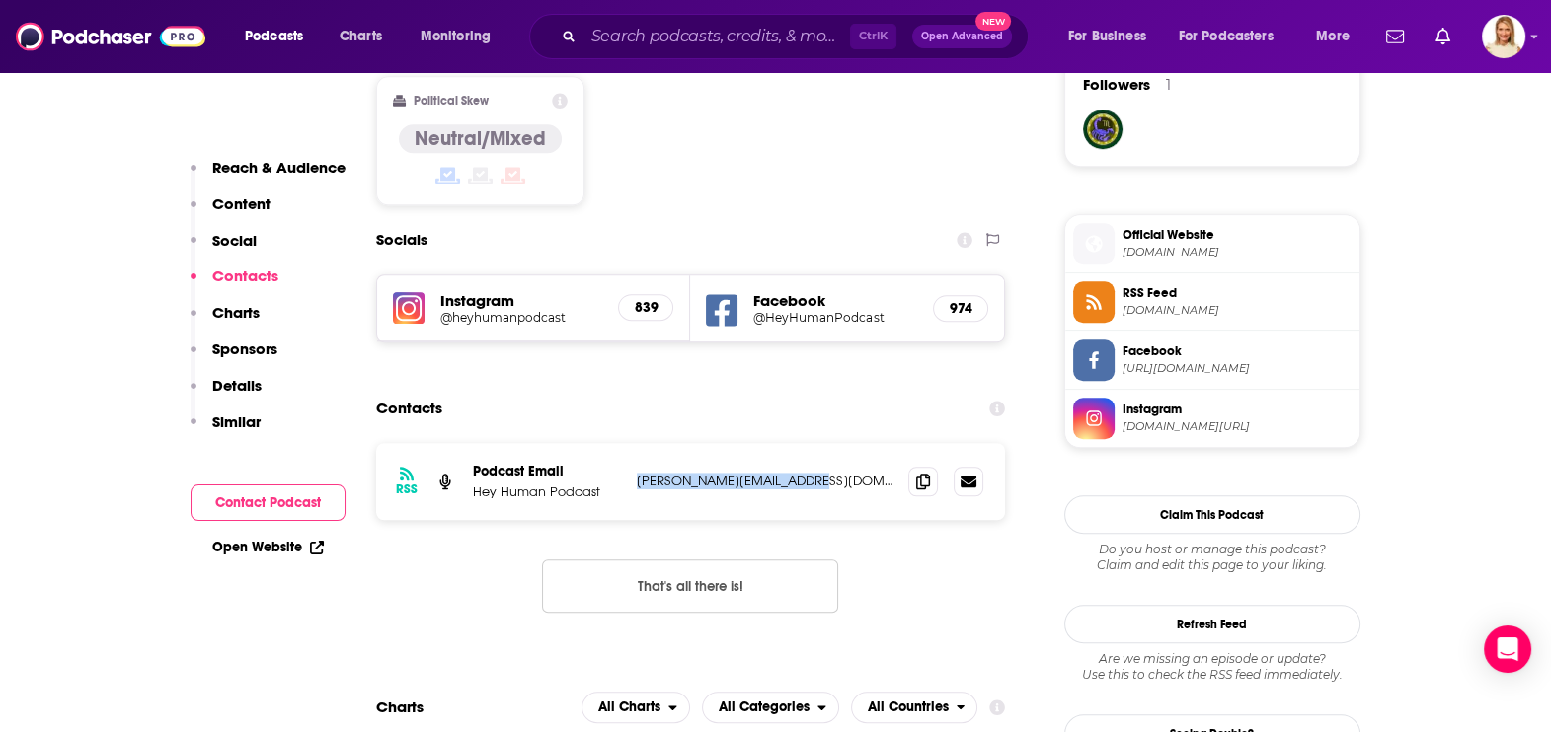
drag, startPoint x: 835, startPoint y: 363, endPoint x: 632, endPoint y: 365, distance: 203.4
click at [632, 443] on div "RSS Podcast Email Hey Human Podcast [PERSON_NAME][EMAIL_ADDRESS][DOMAIN_NAME] […" at bounding box center [691, 481] width 630 height 77
copy p "[PERSON_NAME][EMAIL_ADDRESS][DOMAIN_NAME]"
